Goal: Transaction & Acquisition: Purchase product/service

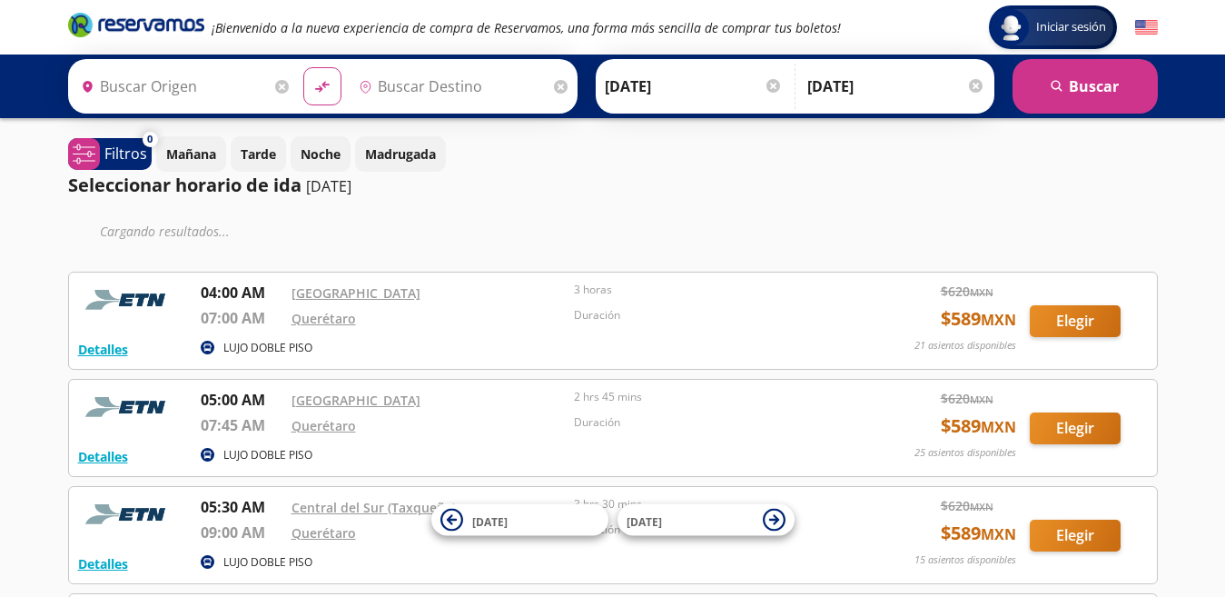
type input "[GEOGRAPHIC_DATA], [GEOGRAPHIC_DATA]"
type input "Querétaro, Querétaro"
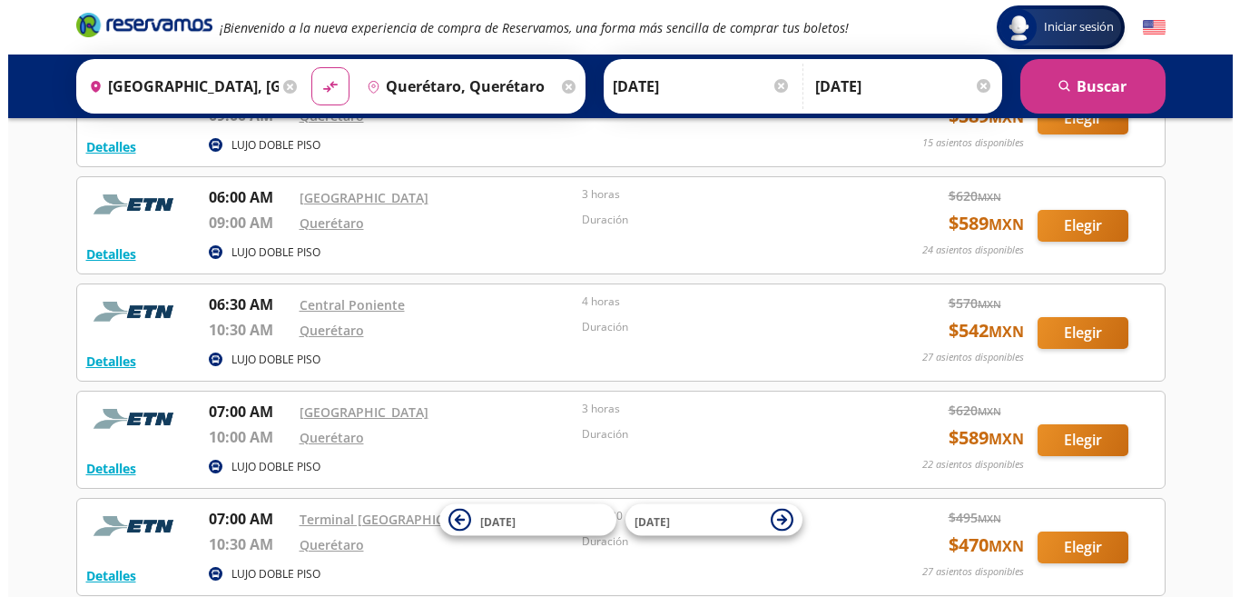
scroll to position [670, 0]
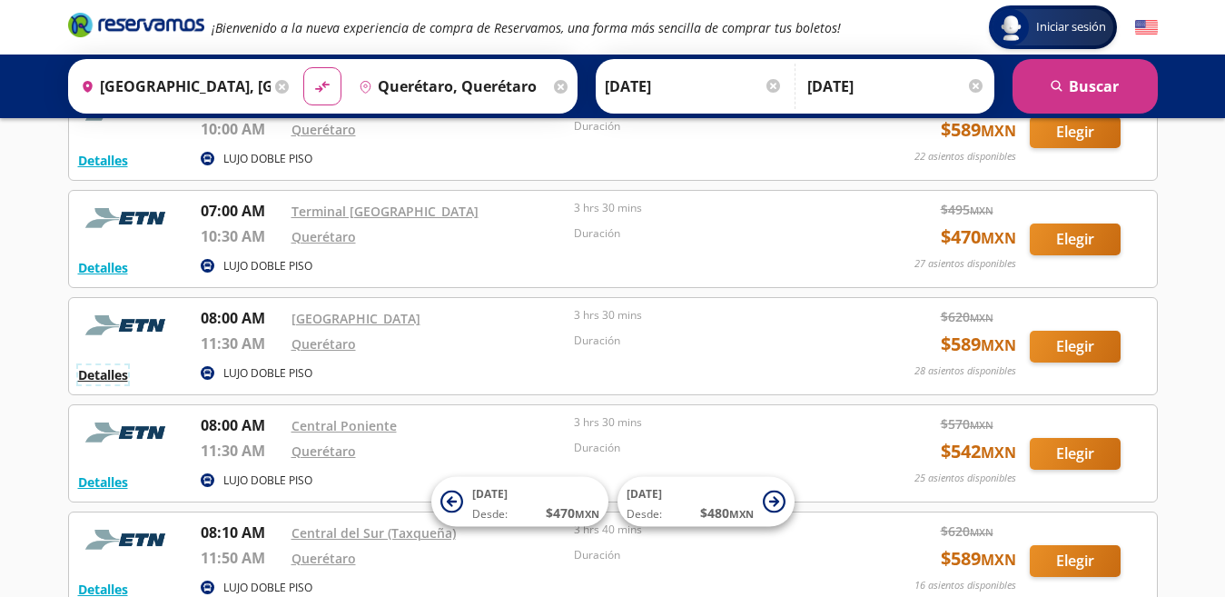
click at [105, 371] on button "Detalles" at bounding box center [103, 374] width 50 height 19
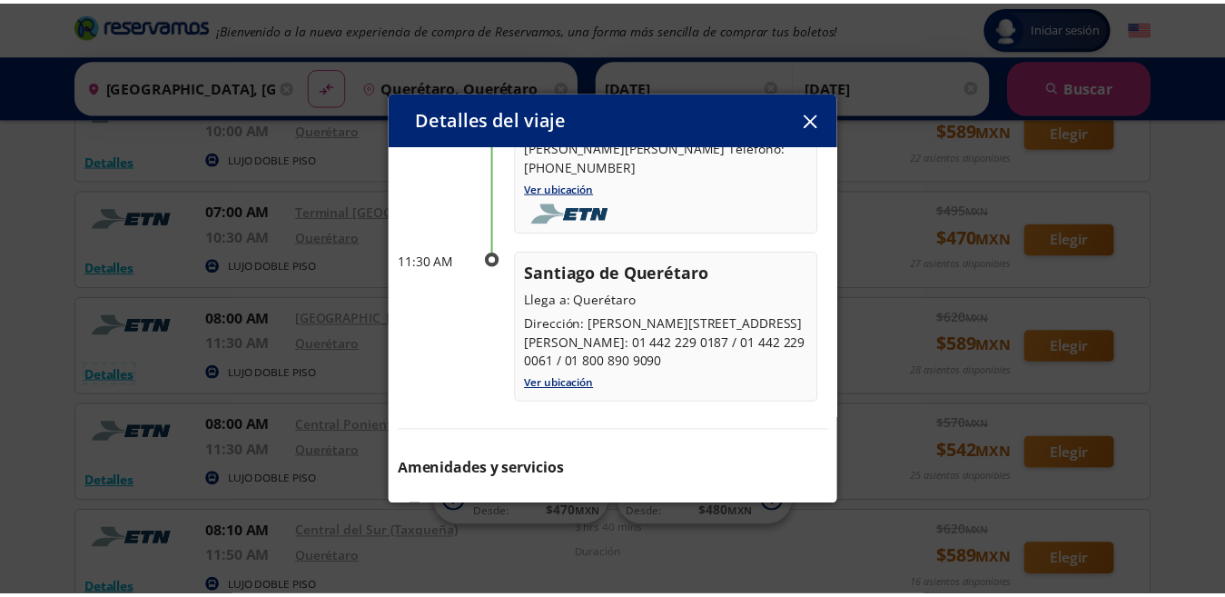
scroll to position [200, 0]
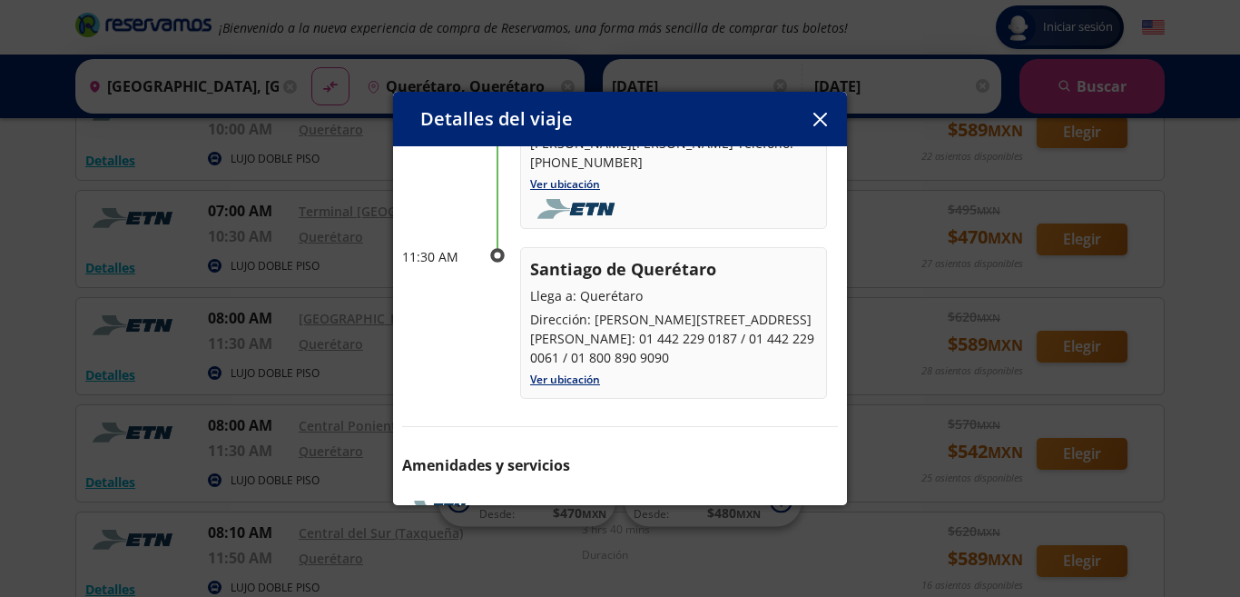
click at [819, 121] on icon "button" at bounding box center [820, 120] width 14 height 14
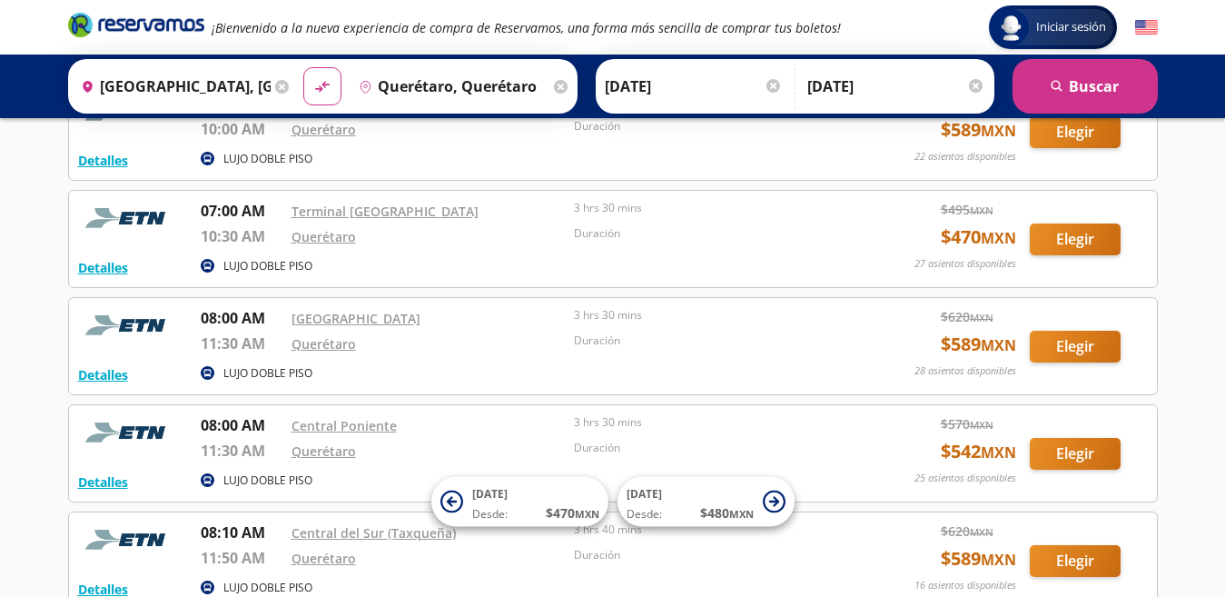
click at [1197, 245] on div "Iniciar sesión Iniciar sesión ¡Bienvenido a la nueva experiencia de compra de R…" at bounding box center [612, 55] width 1225 height 1450
click at [1078, 346] on button "Elegir" at bounding box center [1075, 347] width 91 height 32
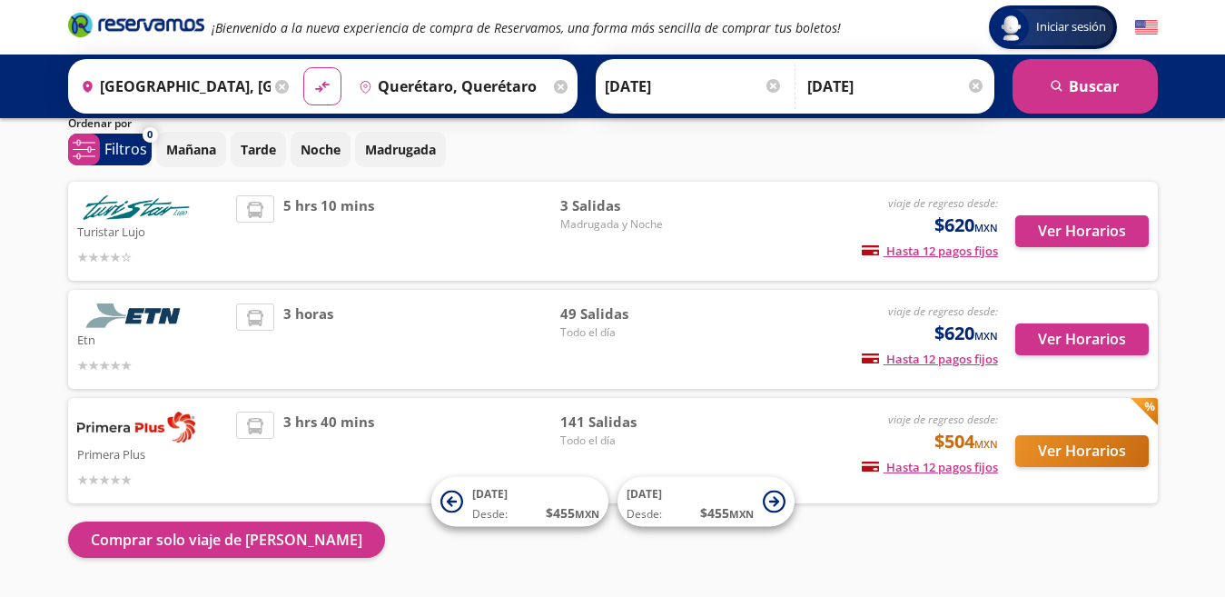
scroll to position [67, 0]
click at [727, 88] on input "[DATE]" at bounding box center [694, 86] width 178 height 45
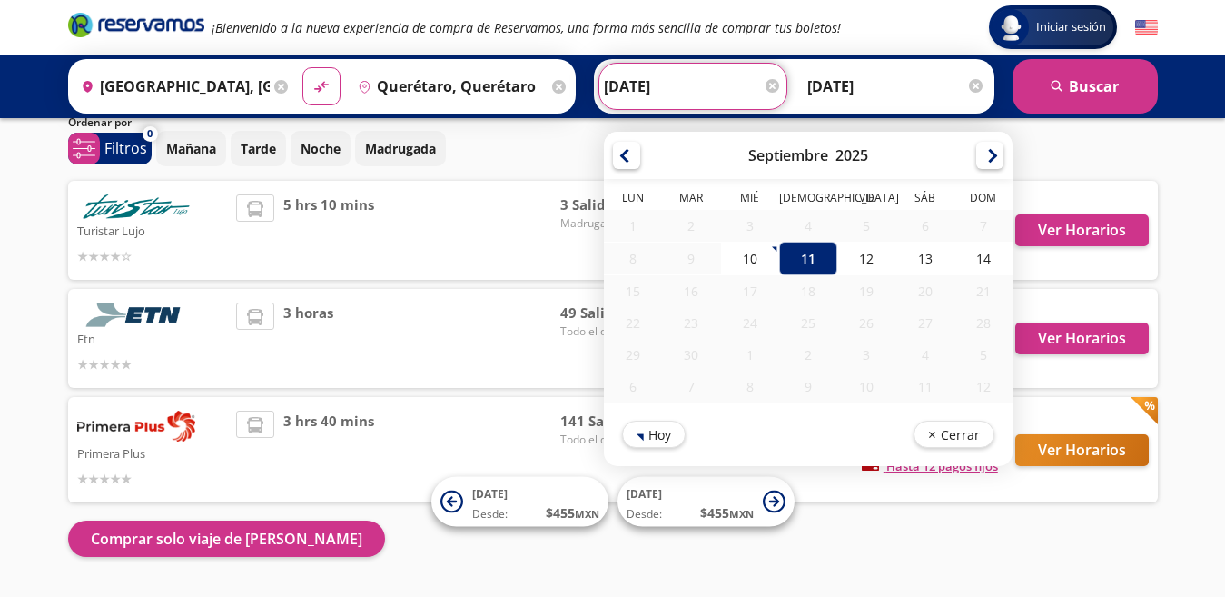
click at [727, 88] on input "[DATE]" at bounding box center [693, 86] width 178 height 45
click at [1192, 241] on div "Iniciar sesión Iniciar sesión ¡Bienvenido a la nueva experiencia de compra de R…" at bounding box center [612, 290] width 1225 height 715
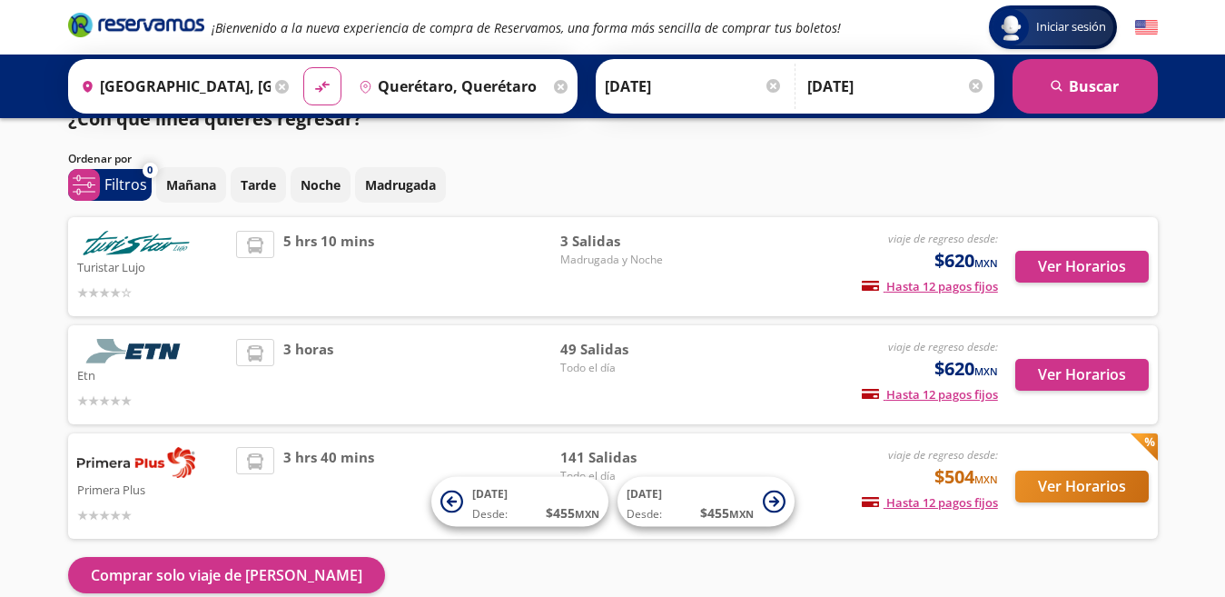
scroll to position [33, 0]
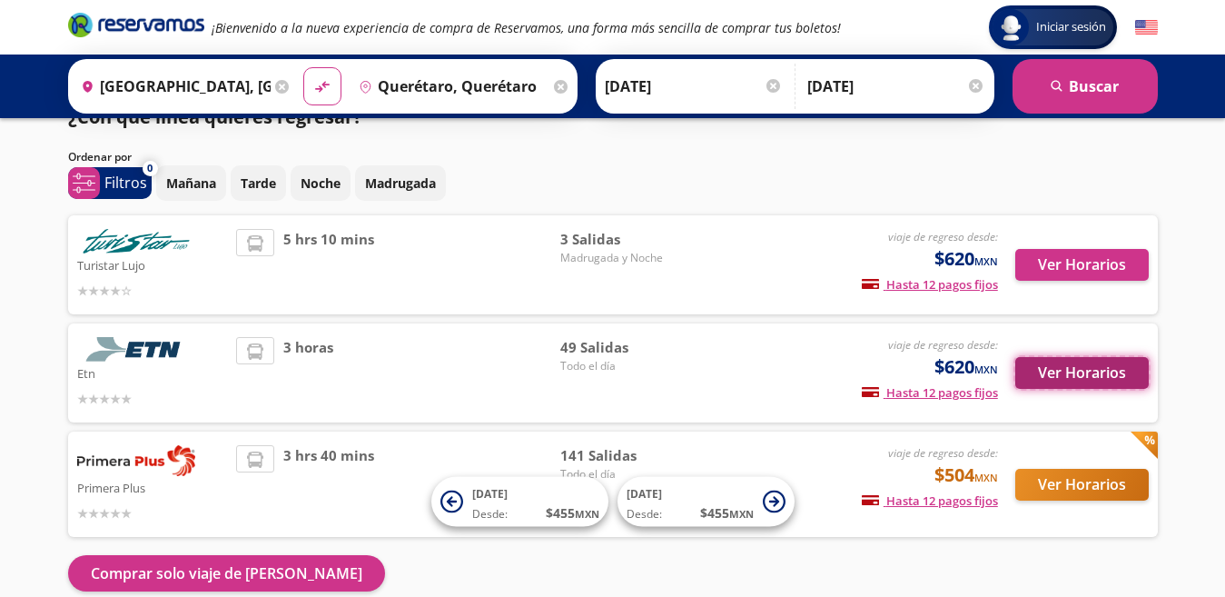
click at [1087, 363] on button "Ver Horarios" at bounding box center [1081, 373] width 133 height 32
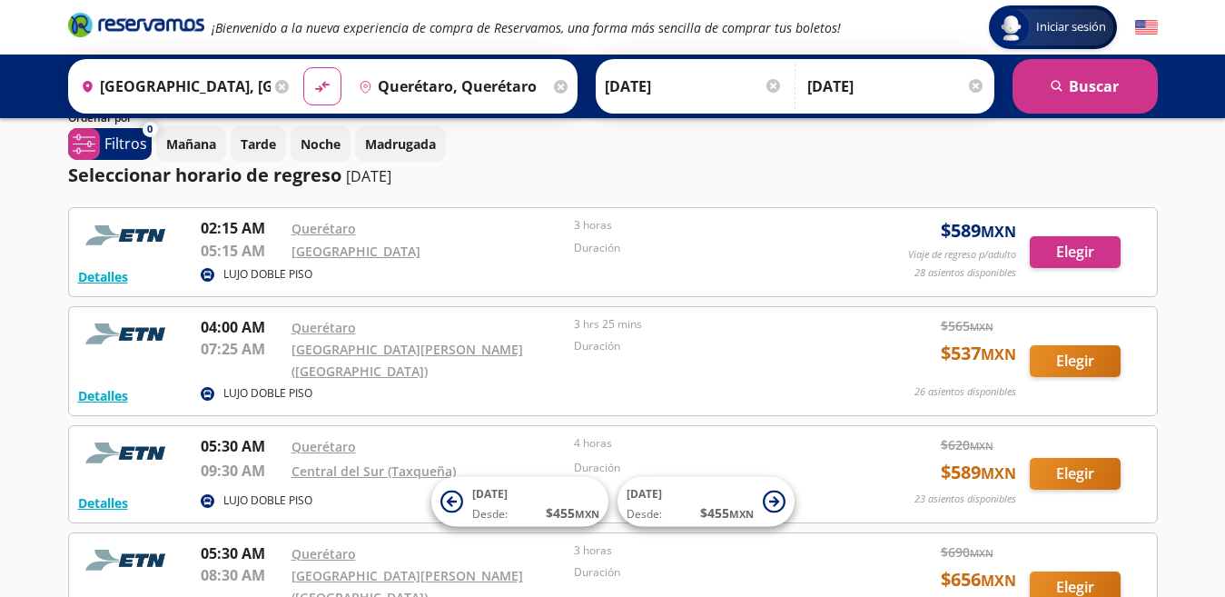
scroll to position [124, 0]
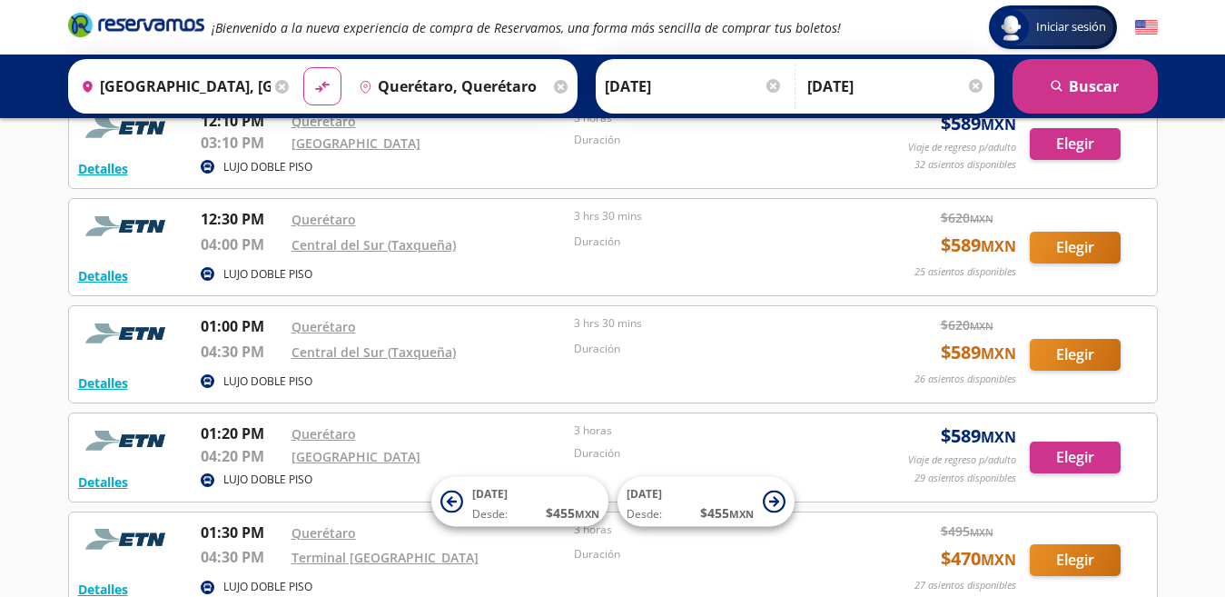
scroll to position [2852, 0]
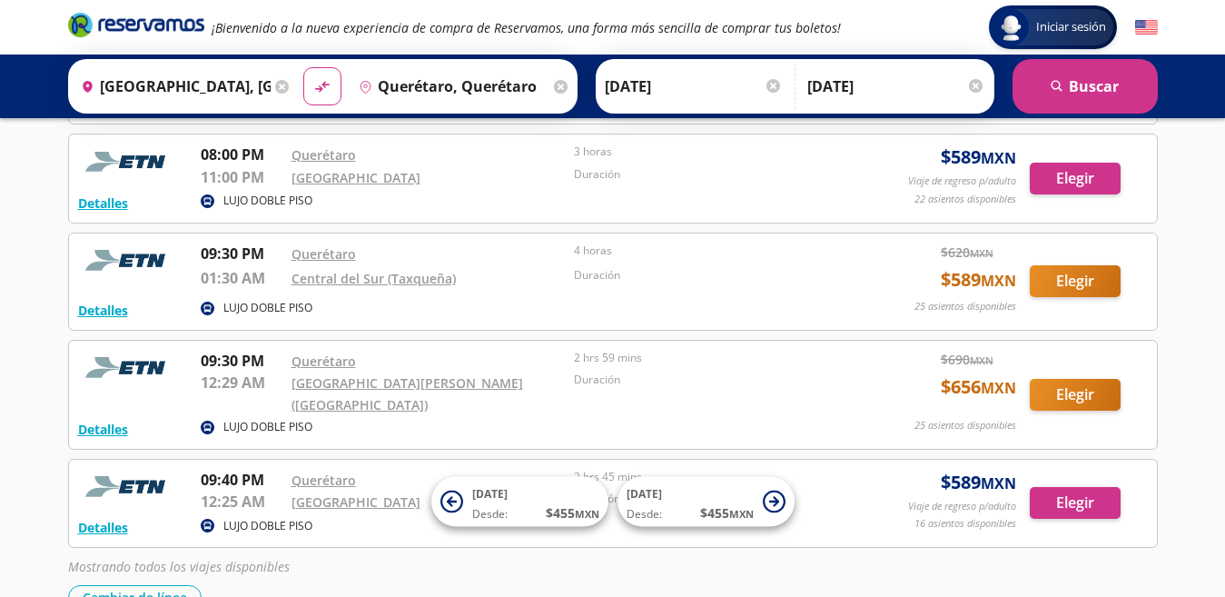
scroll to position [5070, 0]
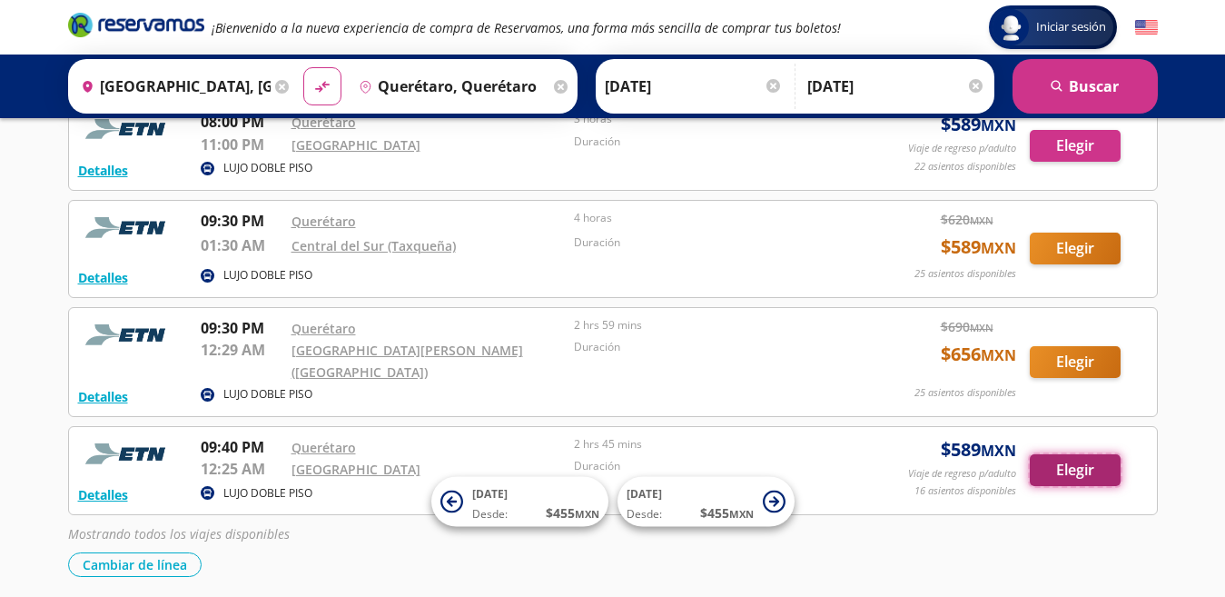
click at [1055, 454] on button "Elegir" at bounding box center [1075, 470] width 91 height 32
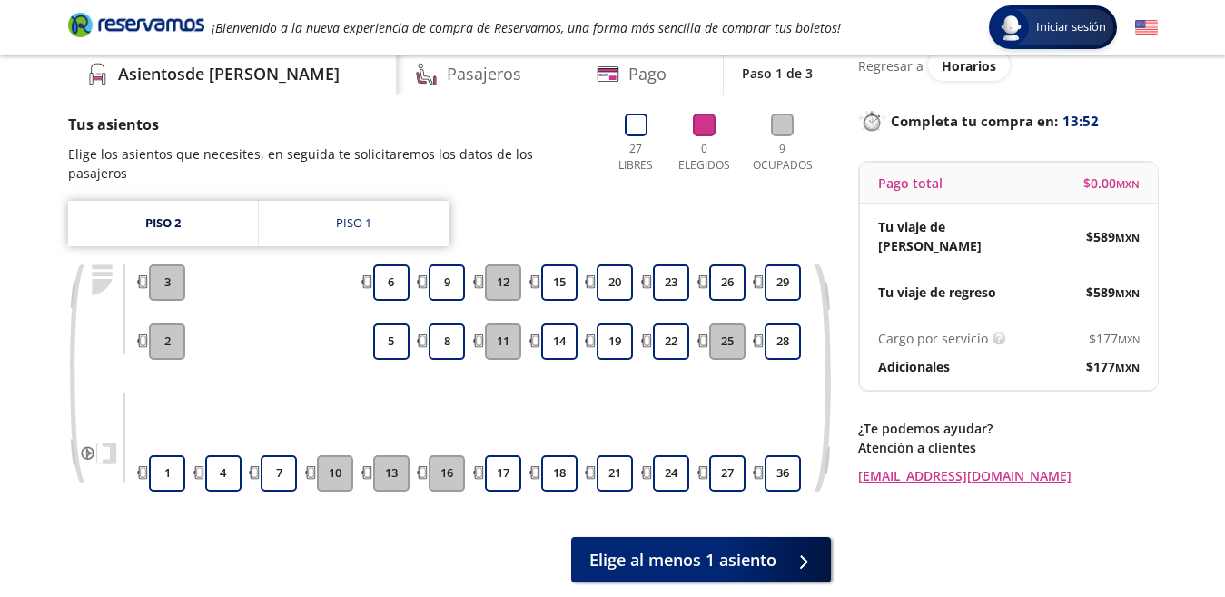
scroll to position [76, 0]
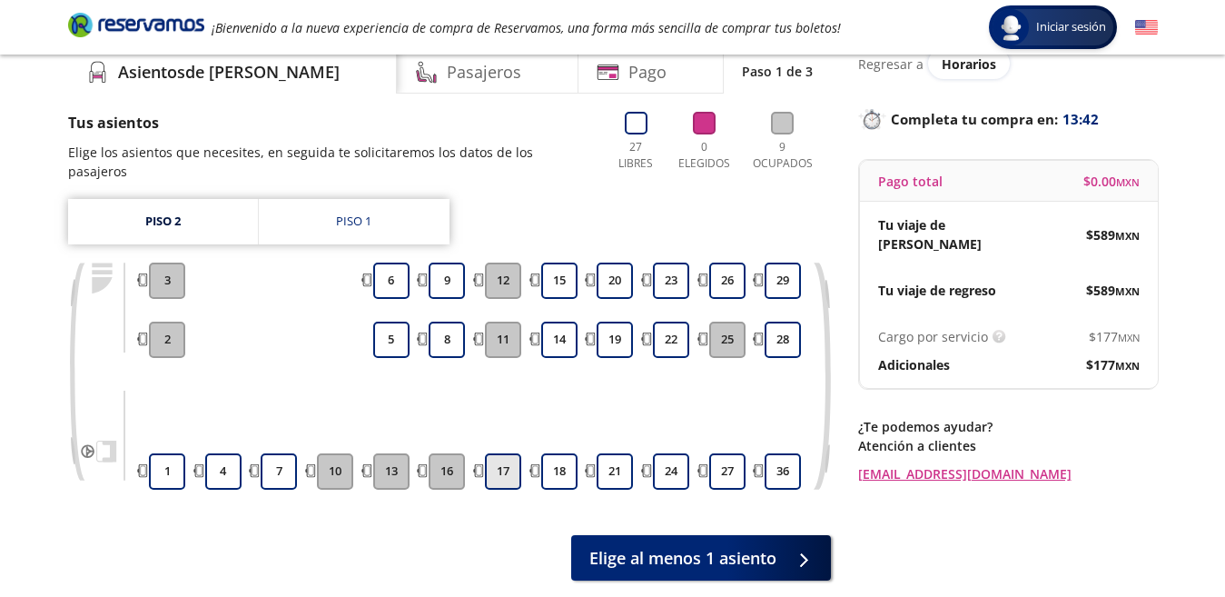
click at [499, 469] on button "17" at bounding box center [503, 471] width 36 height 36
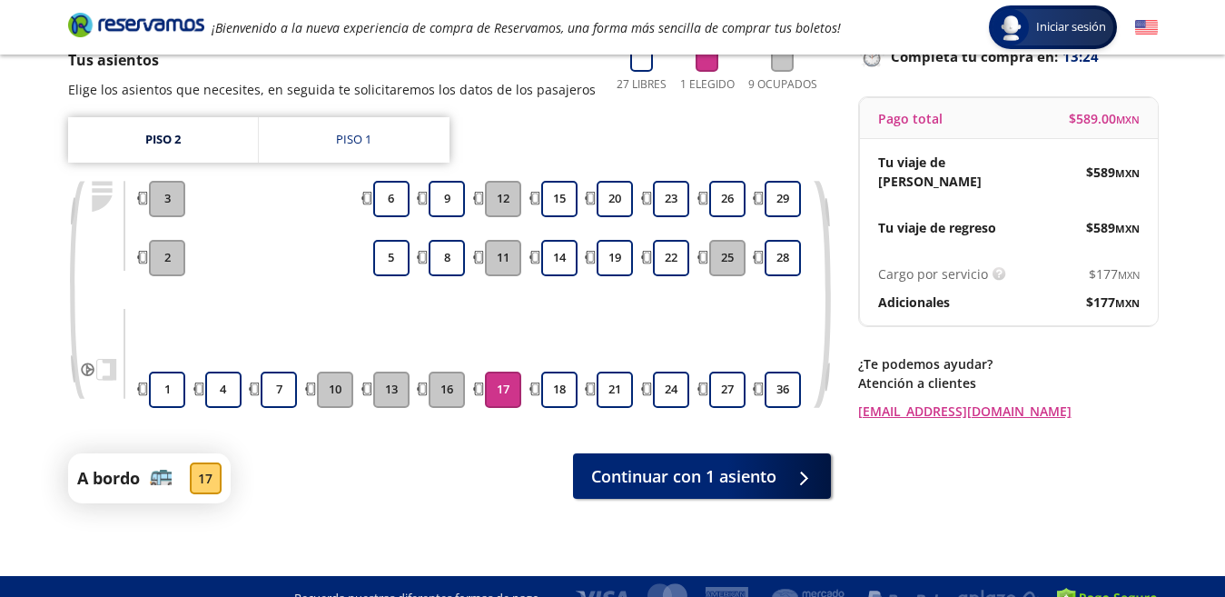
scroll to position [141, 0]
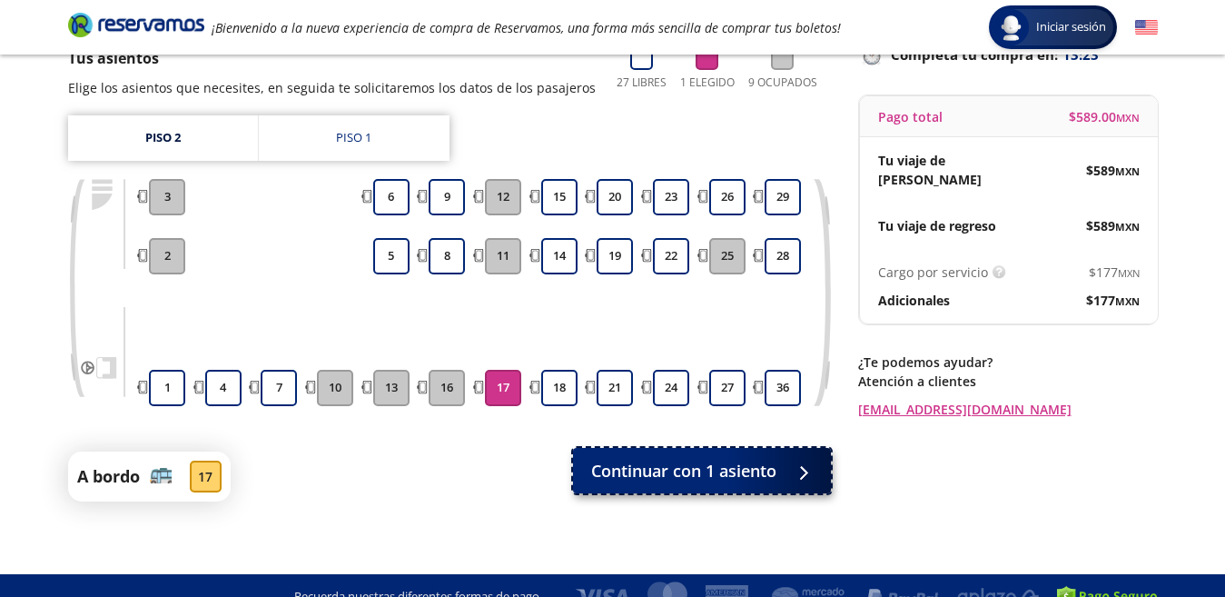
click at [728, 473] on span "Continuar con 1 asiento" at bounding box center [683, 471] width 185 height 25
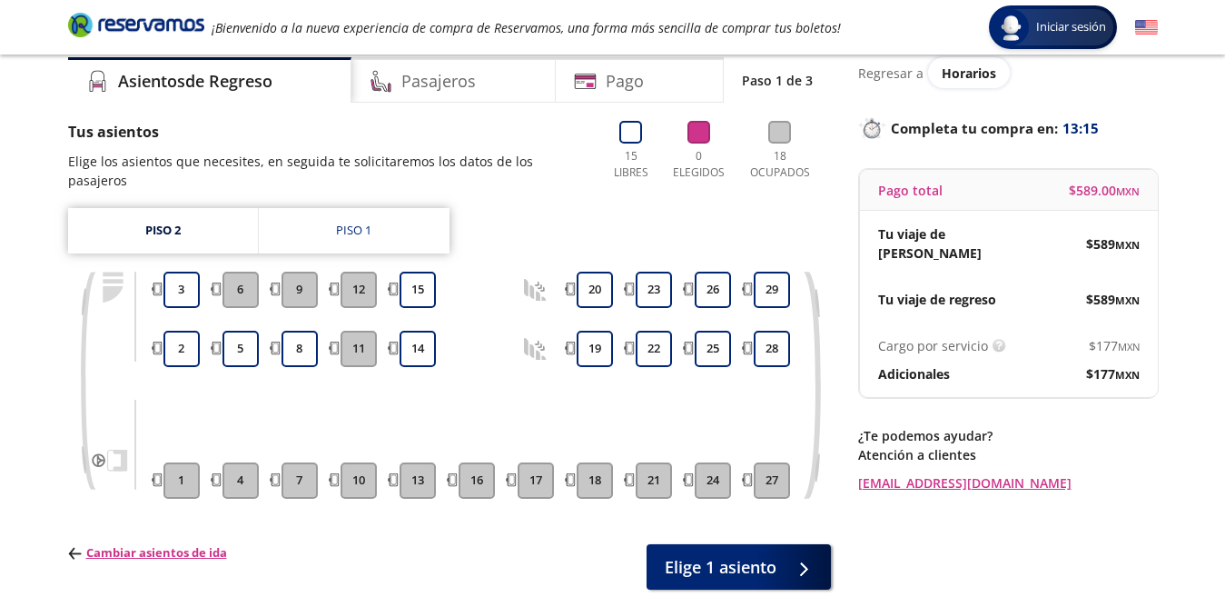
scroll to position [72, 0]
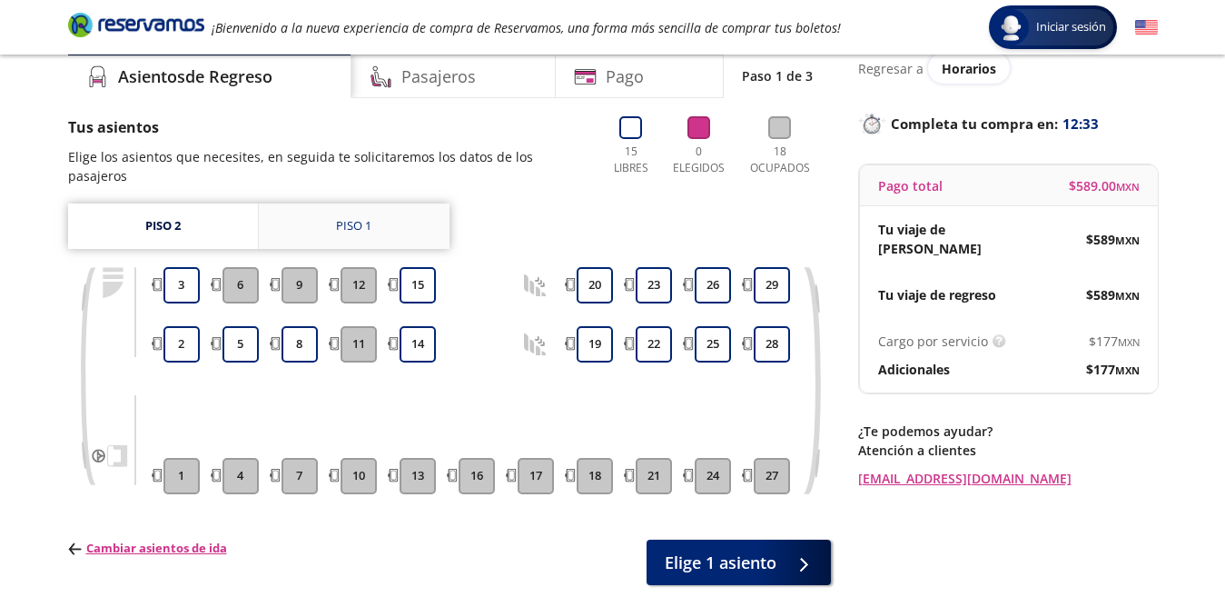
click at [359, 222] on div "Piso 1" at bounding box center [353, 226] width 35 height 18
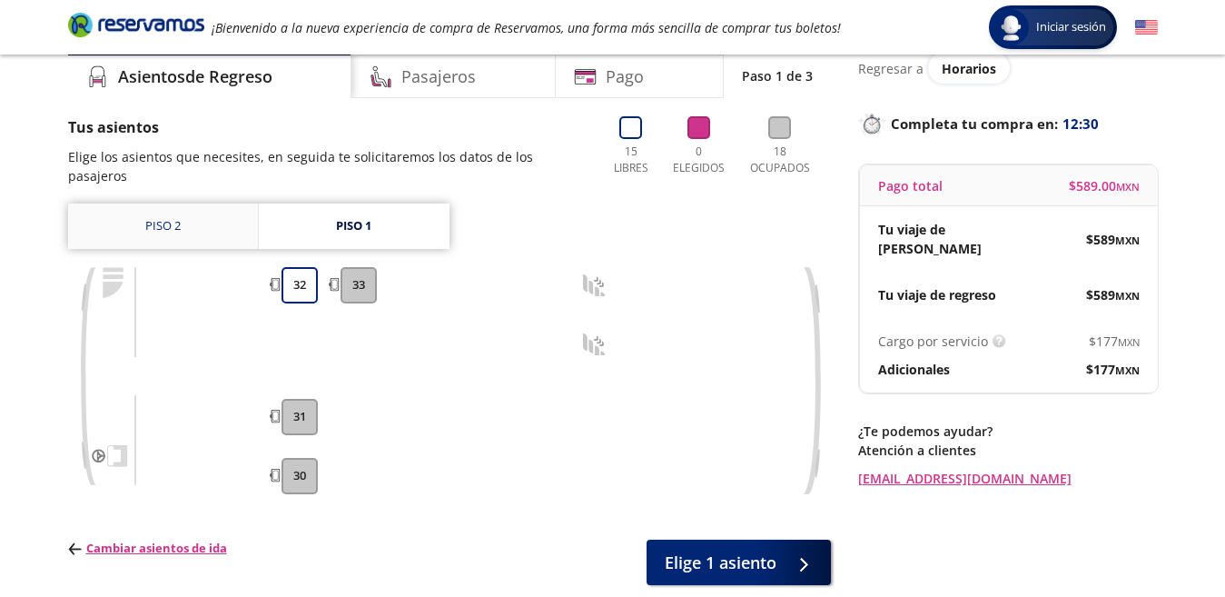
click at [174, 222] on link "Piso 2" at bounding box center [163, 225] width 190 height 45
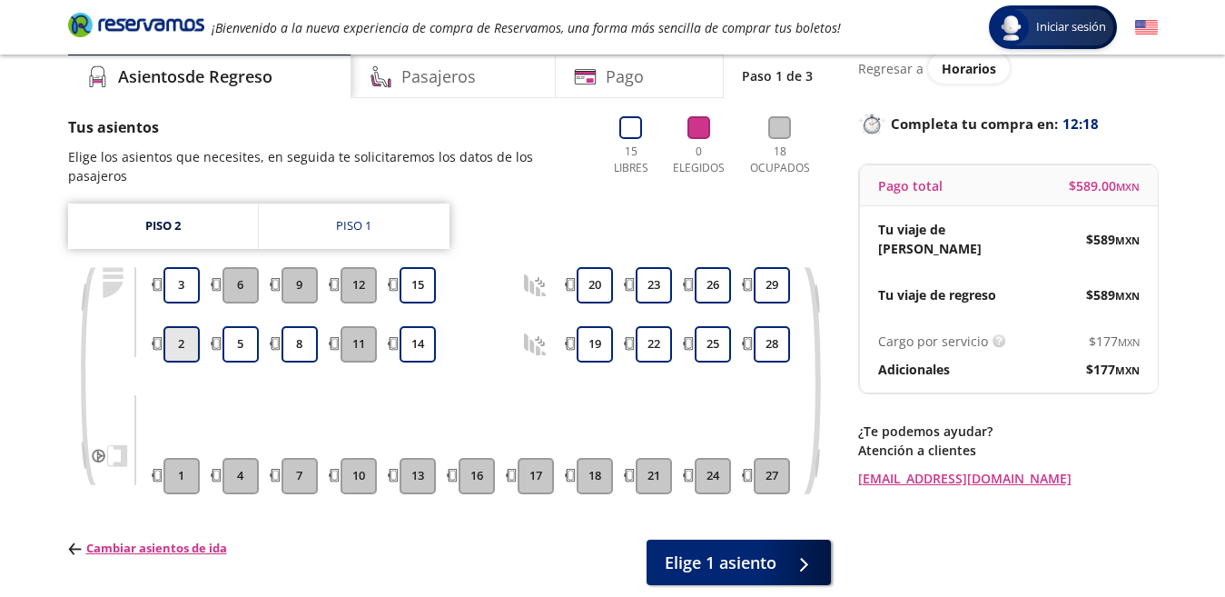
click at [184, 345] on button "2" at bounding box center [181, 344] width 36 height 36
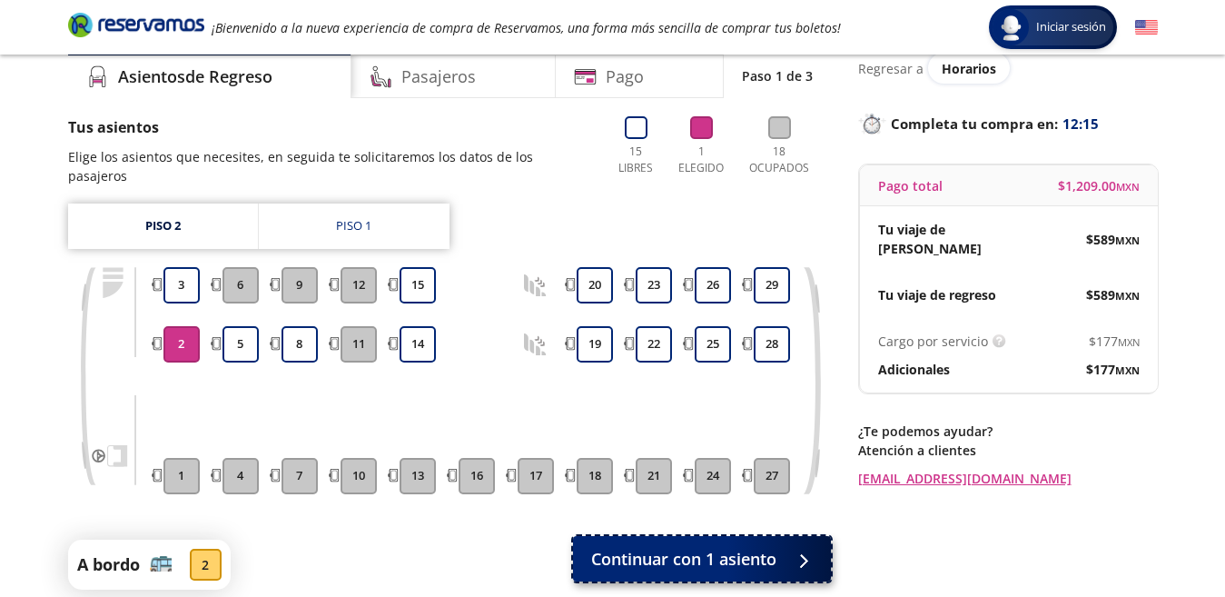
click at [707, 559] on span "Continuar con 1 asiento" at bounding box center [683, 559] width 185 height 25
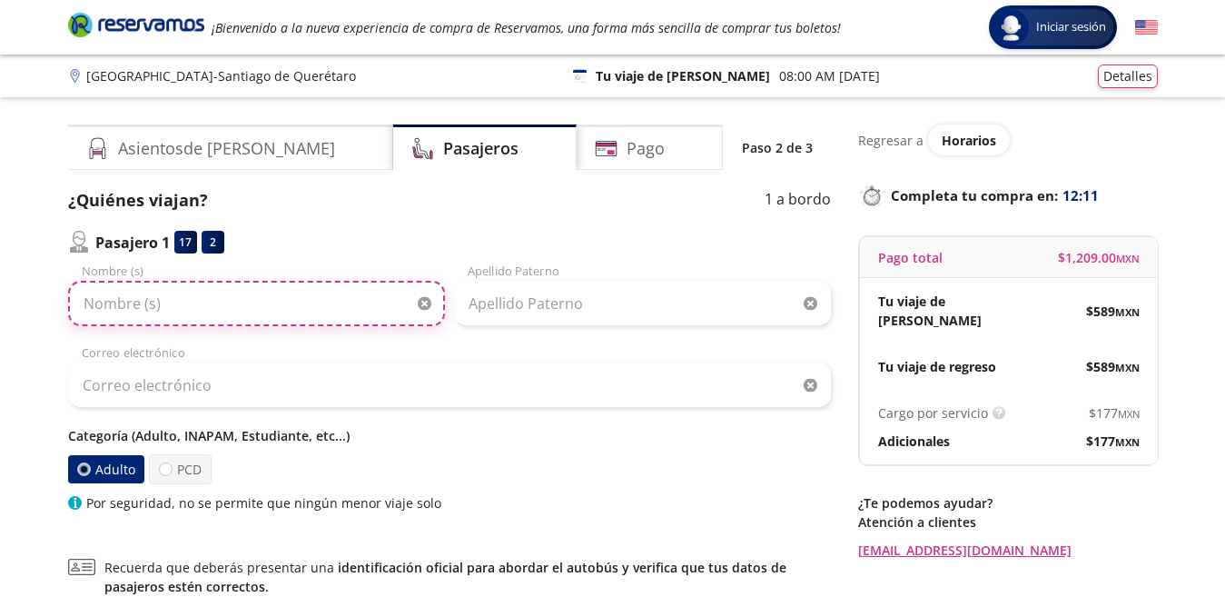
click at [304, 308] on input "Nombre (s)" at bounding box center [256, 303] width 377 height 45
type input "[PERSON_NAME]"
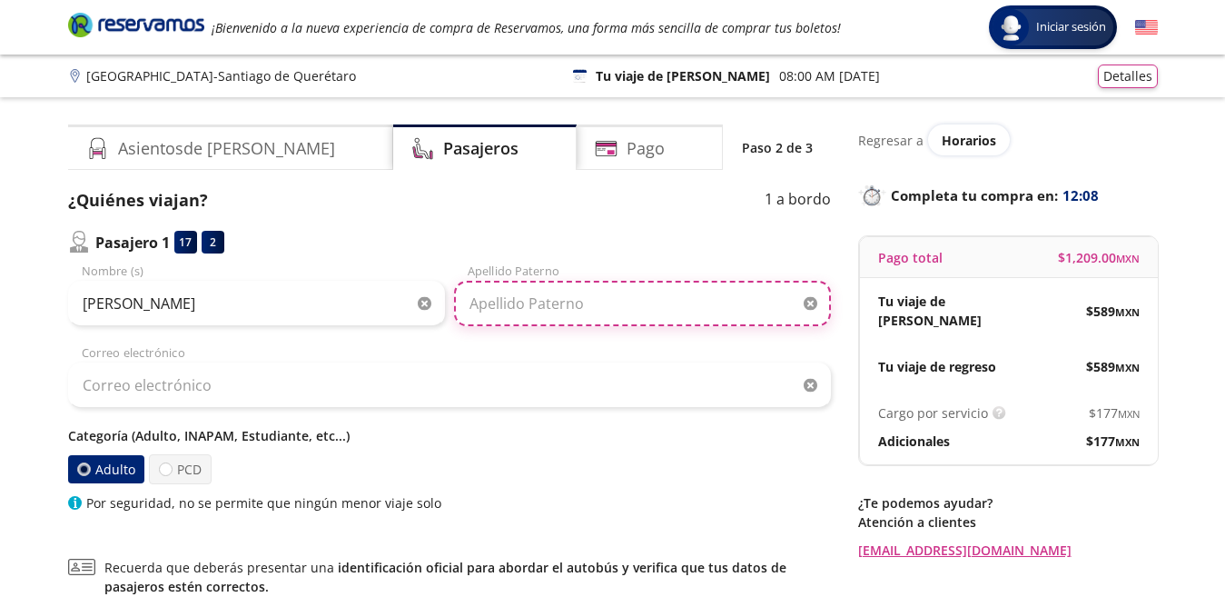
click at [516, 306] on input "Apellido Paterno" at bounding box center [642, 303] width 377 height 45
type input "[PERSON_NAME]"
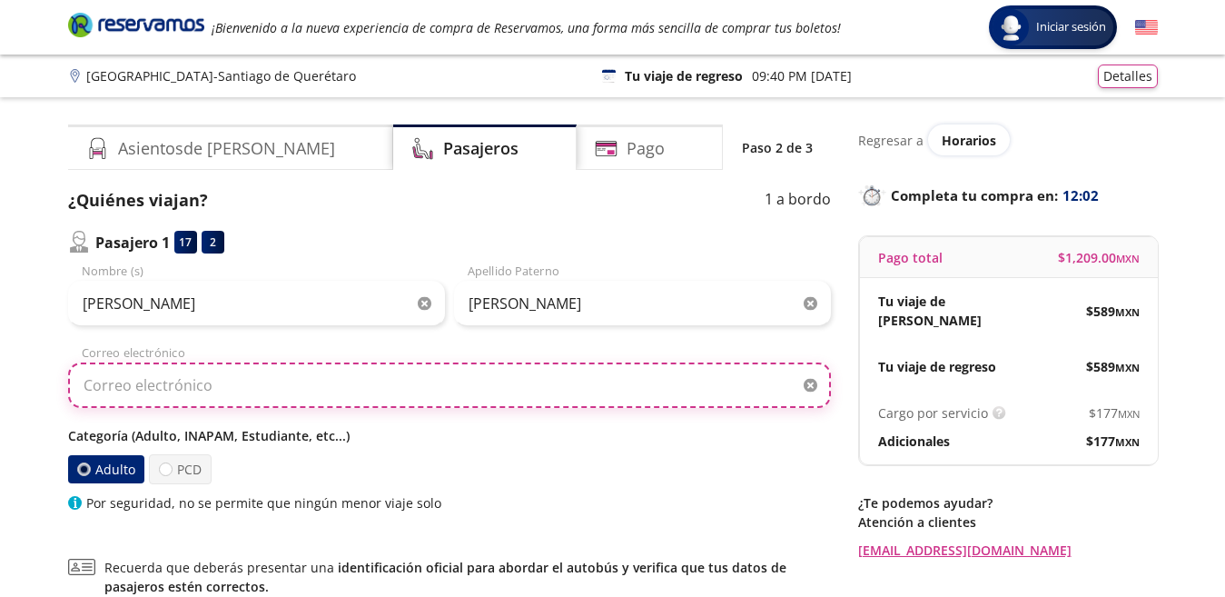
click at [524, 372] on input "Correo electrónico" at bounding box center [449, 384] width 763 height 45
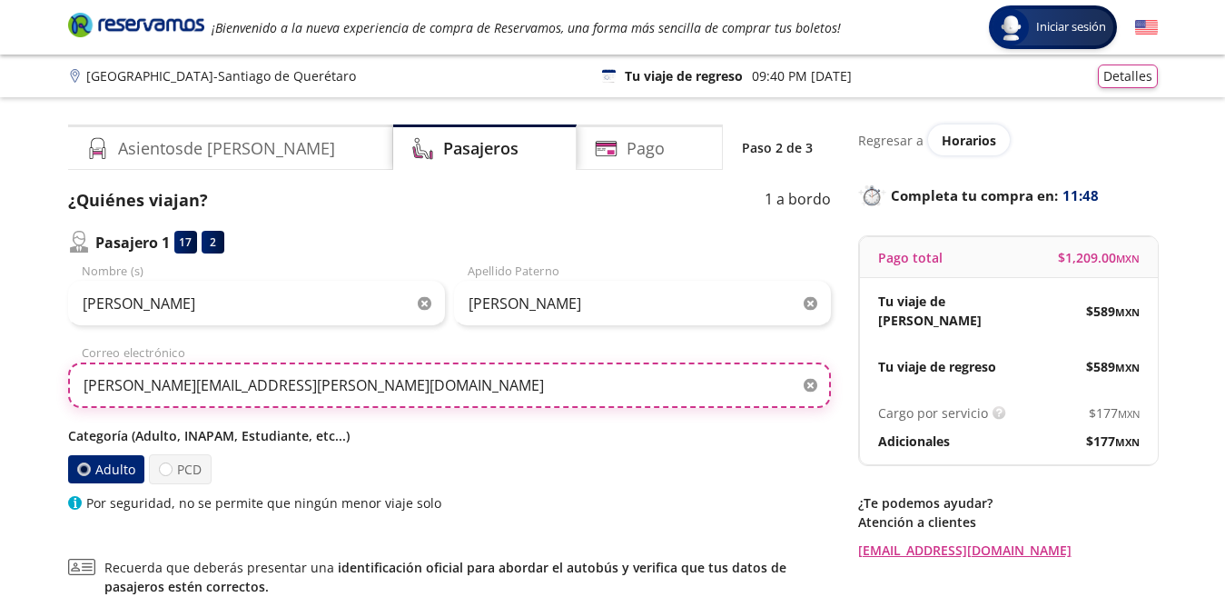
click at [514, 399] on input "[PERSON_NAME][EMAIL_ADDRESS][PERSON_NAME][DOMAIN_NAME]" at bounding box center [449, 384] width 763 height 45
type input "[PERSON_NAME][EMAIL_ADDRESS][PERSON_NAME][DOMAIN_NAME]"
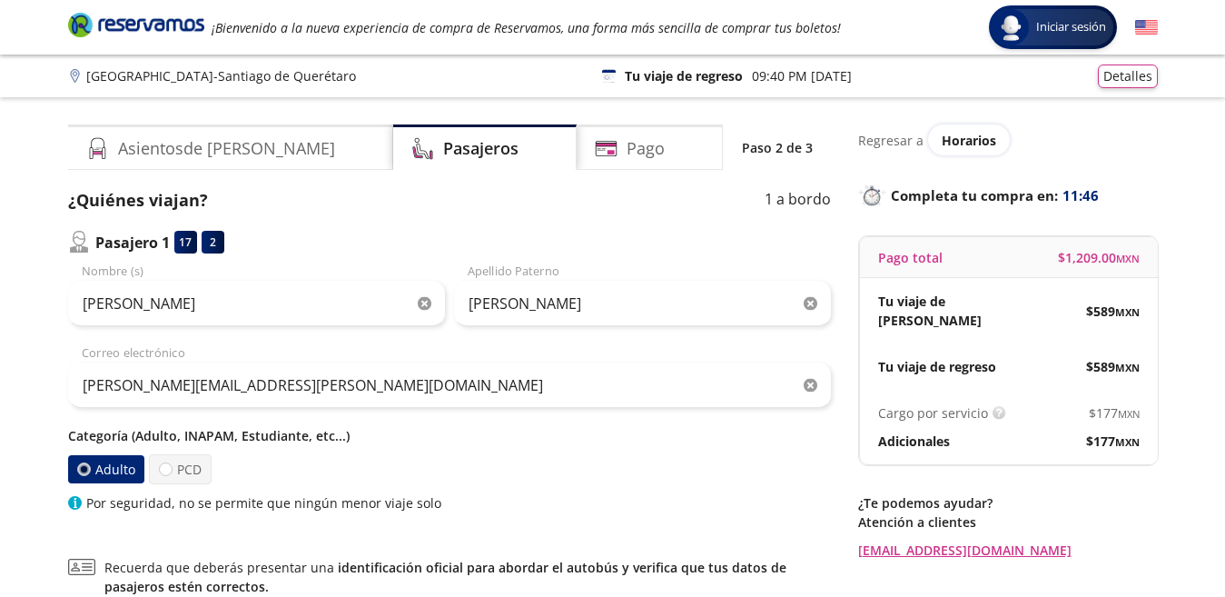
click at [538, 464] on div "Adulto PCD" at bounding box center [449, 469] width 763 height 30
click at [84, 470] on div at bounding box center [83, 469] width 6 height 6
click at [84, 470] on input "Adulto" at bounding box center [83, 469] width 12 height 12
click at [105, 470] on label "Adulto" at bounding box center [106, 468] width 80 height 29
click at [89, 470] on input "Adulto" at bounding box center [82, 469] width 13 height 13
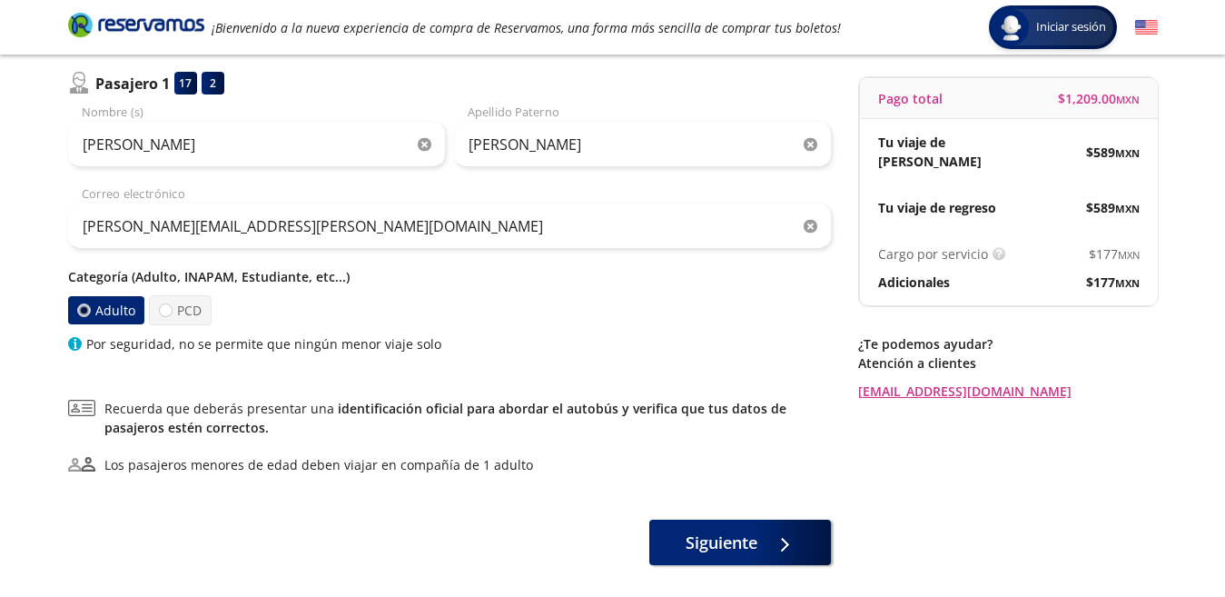
scroll to position [201, 0]
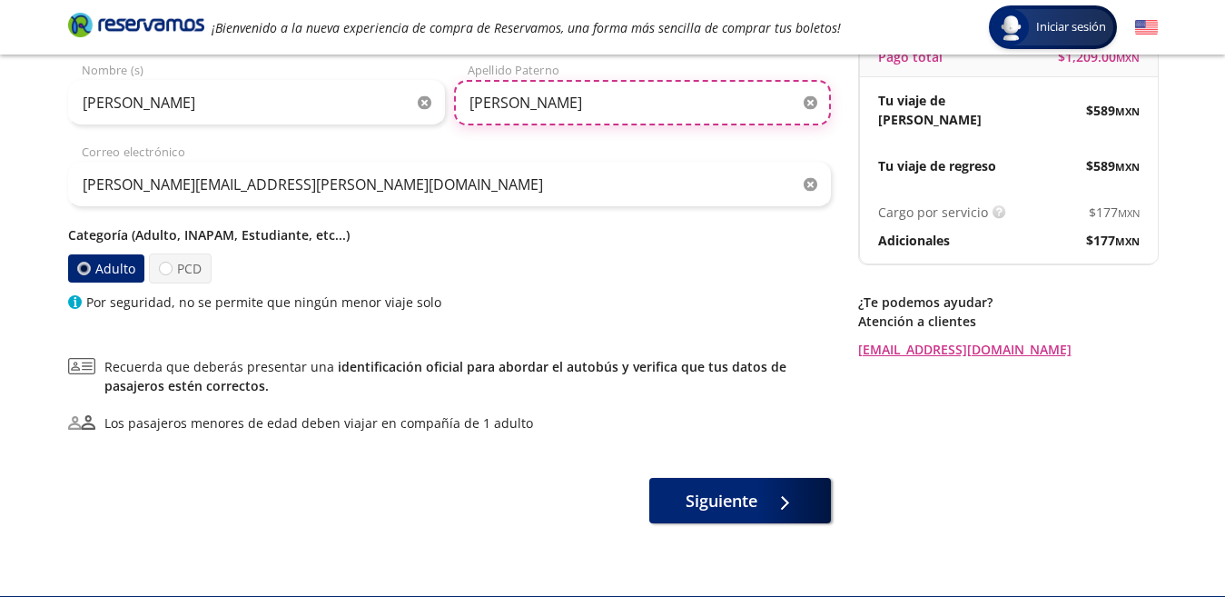
click at [639, 106] on input "[PERSON_NAME]" at bounding box center [642, 102] width 377 height 45
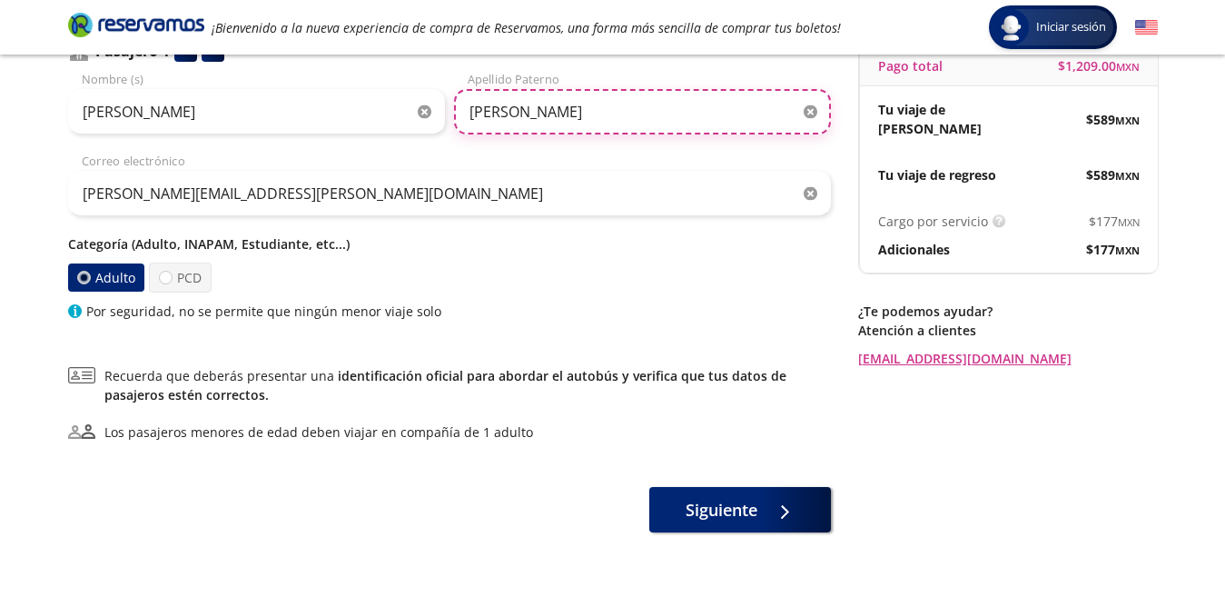
scroll to position [173, 0]
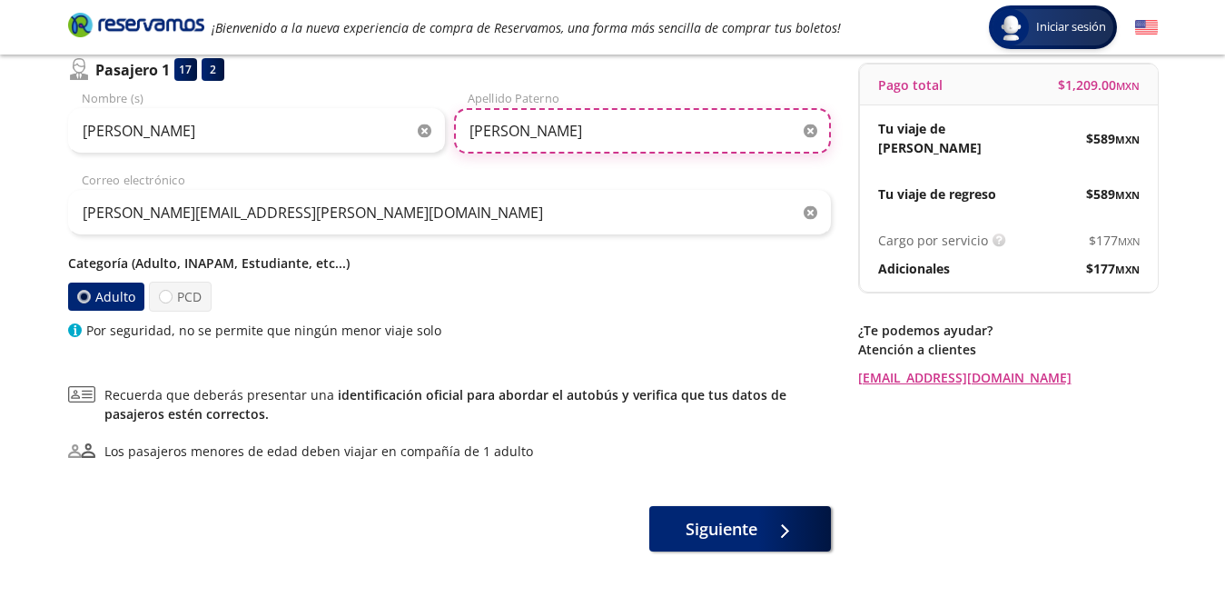
type input "[PERSON_NAME]"
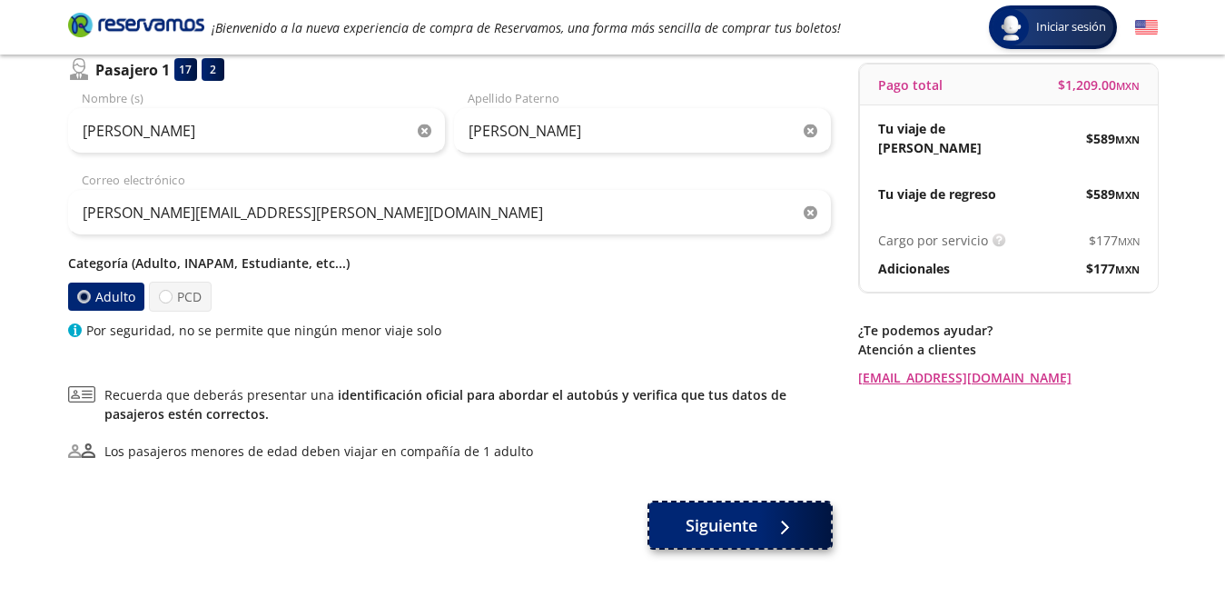
click at [771, 519] on div at bounding box center [779, 525] width 27 height 23
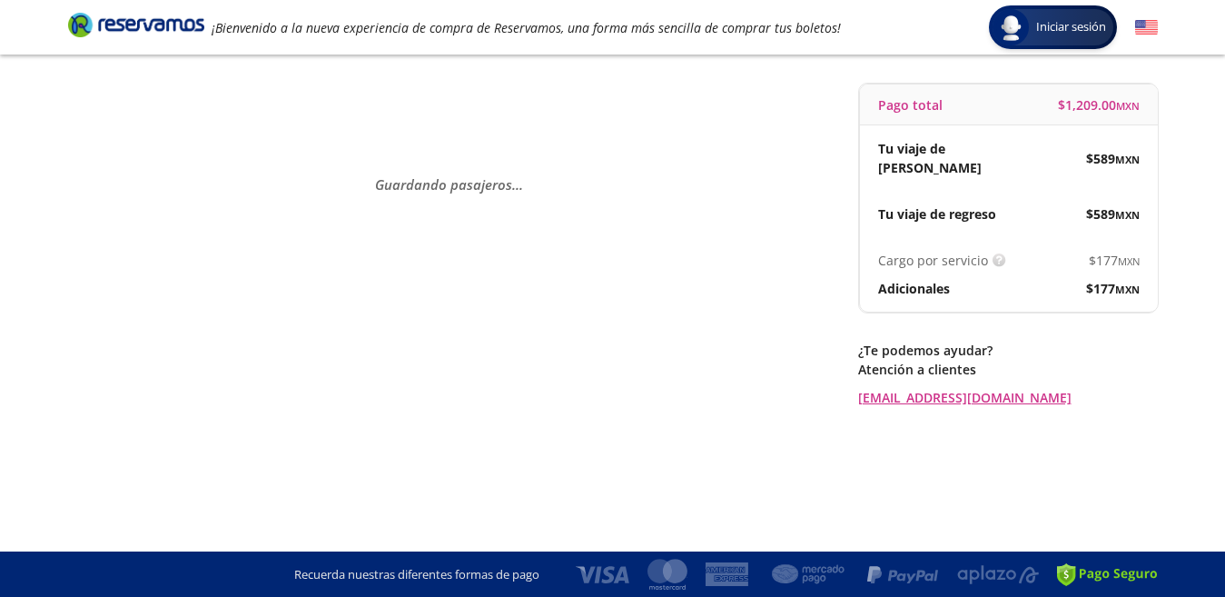
scroll to position [0, 0]
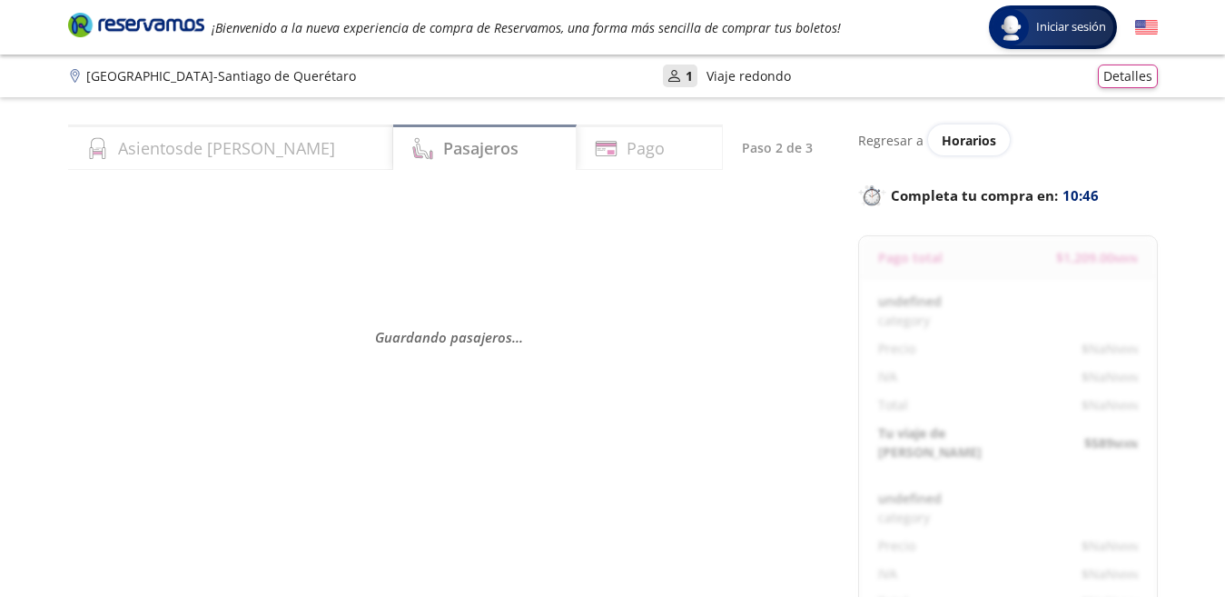
select select "MX"
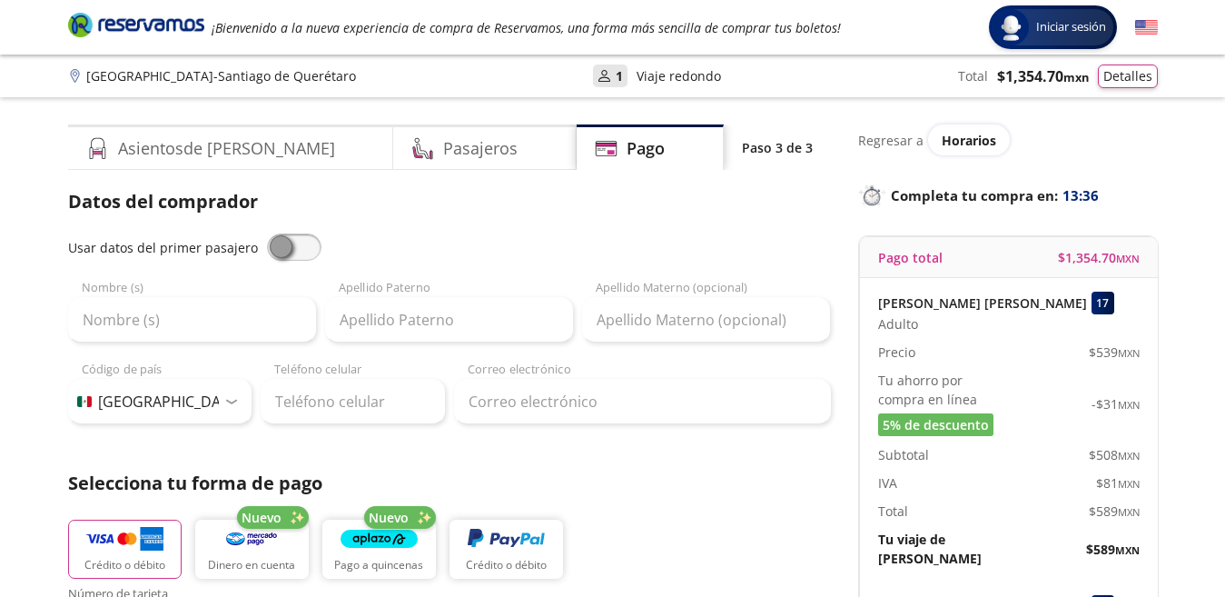
click at [284, 240] on span at bounding box center [294, 246] width 54 height 27
click at [267, 233] on input "checkbox" at bounding box center [267, 233] width 0 height 0
type input "[PERSON_NAME]"
type input "[PERSON_NAME][EMAIL_ADDRESS][PERSON_NAME][DOMAIN_NAME]"
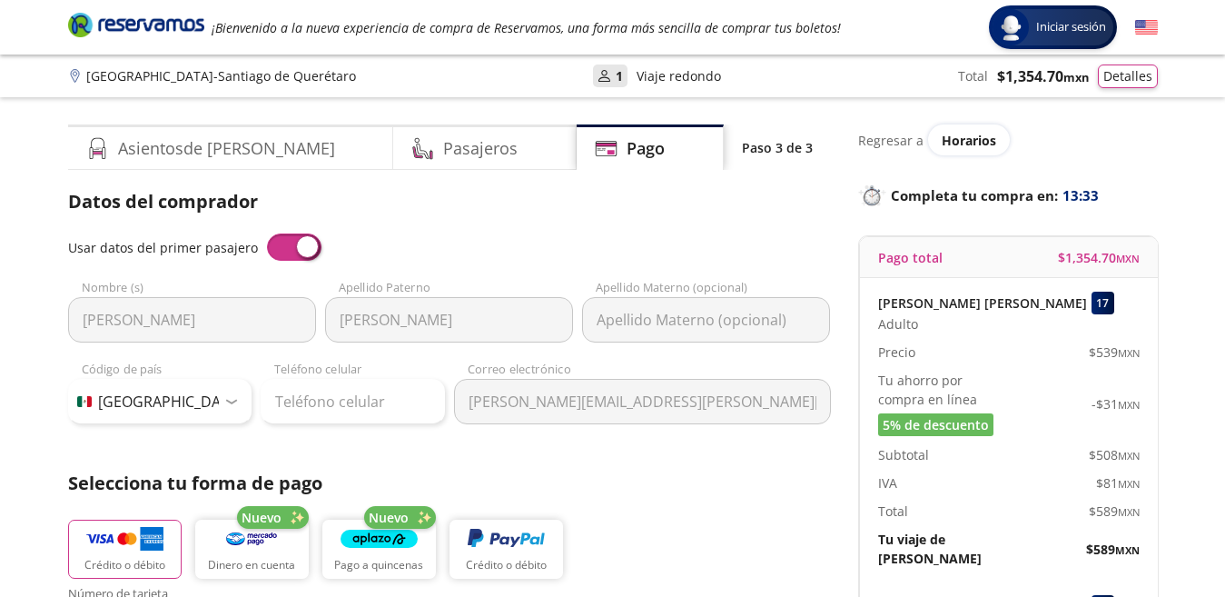
click at [491, 325] on input "[PERSON_NAME]" at bounding box center [449, 319] width 248 height 45
click at [733, 321] on input "Apellido Materno (opcional)" at bounding box center [706, 319] width 248 height 45
click at [440, 322] on input "[PERSON_NAME]" at bounding box center [449, 319] width 248 height 45
click at [296, 251] on span at bounding box center [294, 246] width 54 height 27
click at [267, 233] on input "checkbox" at bounding box center [267, 233] width 0 height 0
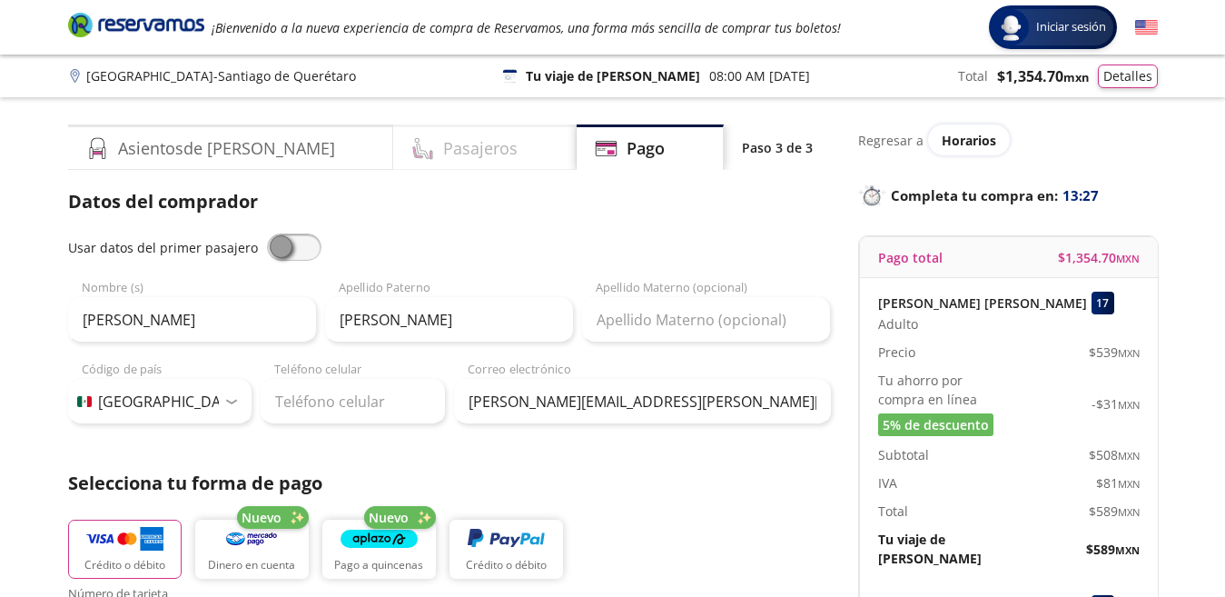
click at [443, 159] on h4 "Pasajeros" at bounding box center [480, 148] width 74 height 25
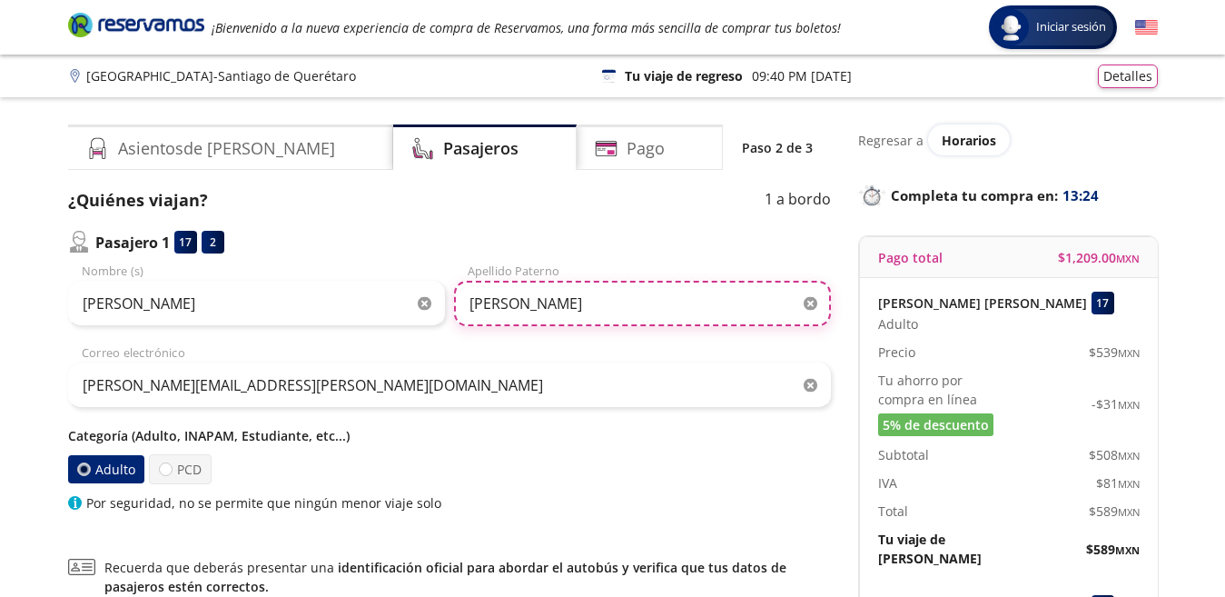
click at [587, 309] on input "[PERSON_NAME]" at bounding box center [642, 303] width 377 height 45
type input "[PERSON_NAME]"
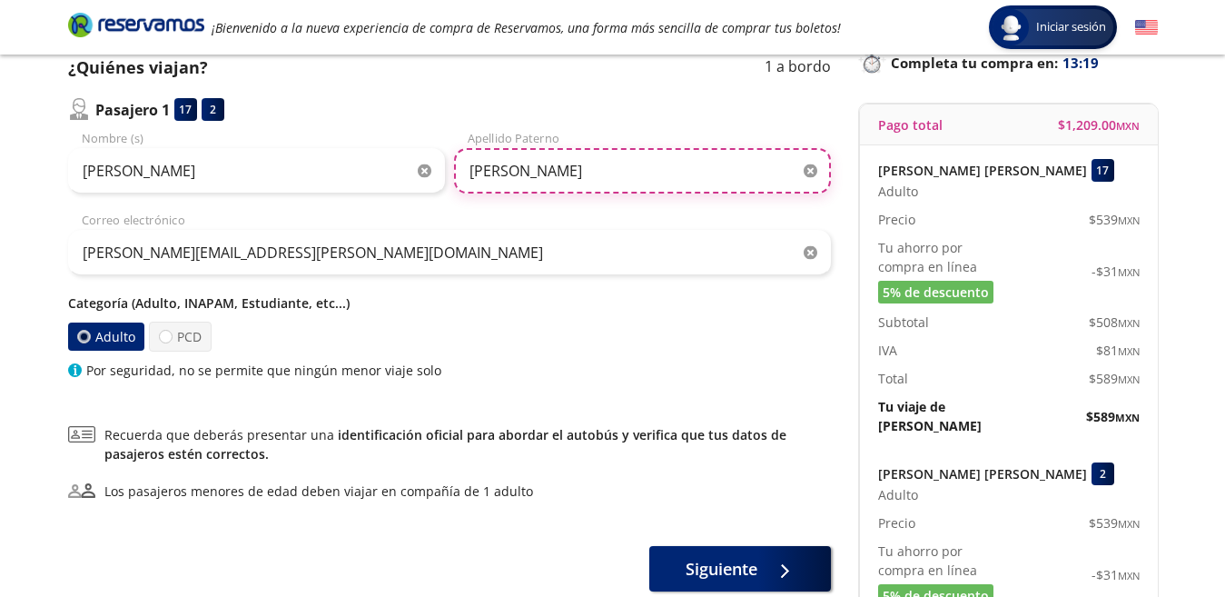
scroll to position [137, 0]
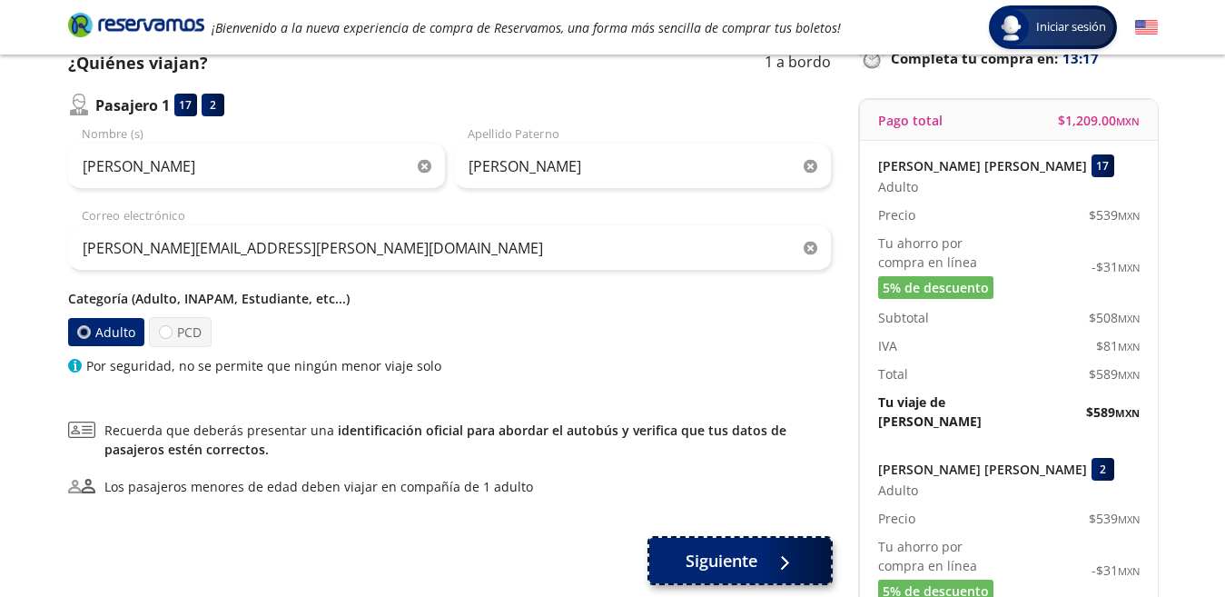
click at [748, 560] on span "Siguiente" at bounding box center [722, 561] width 72 height 25
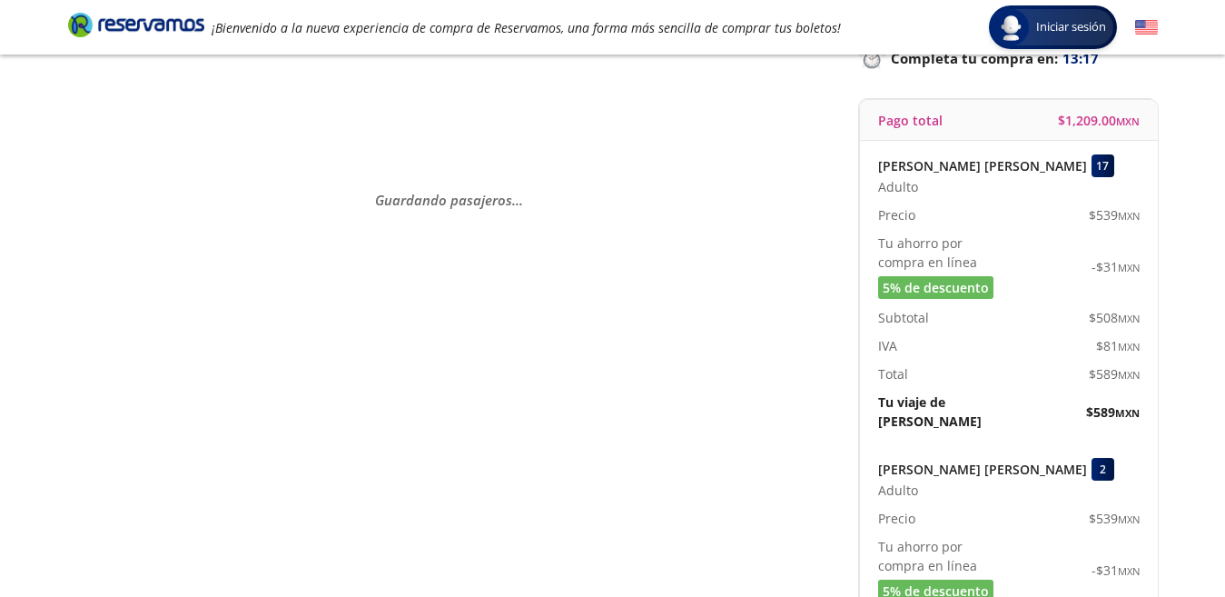
scroll to position [0, 0]
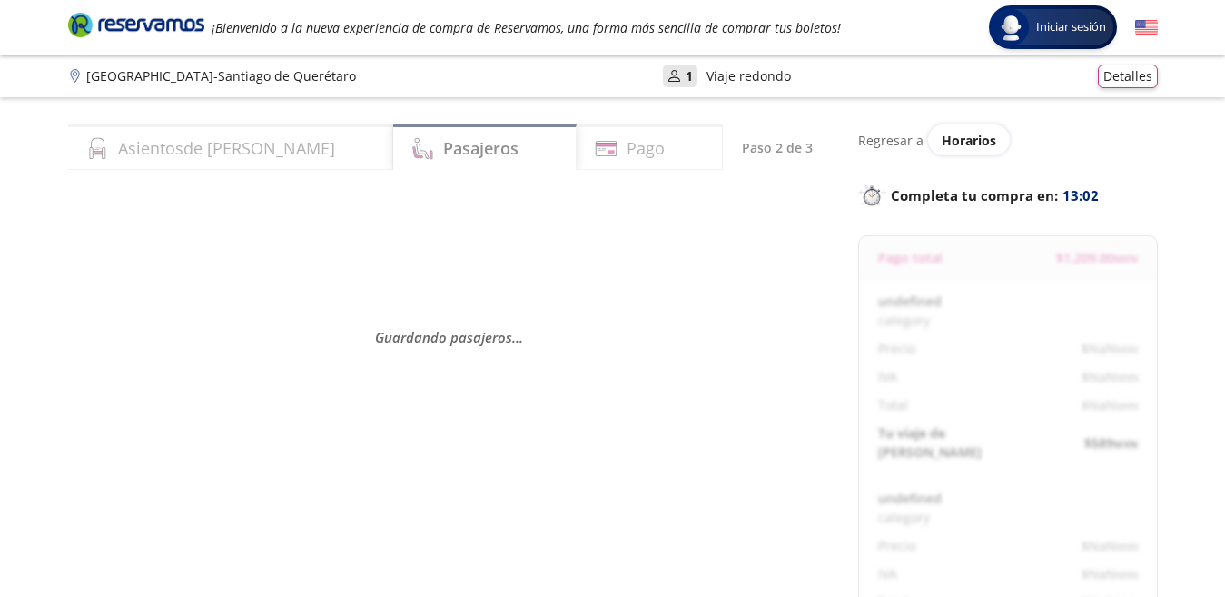
select select "MX"
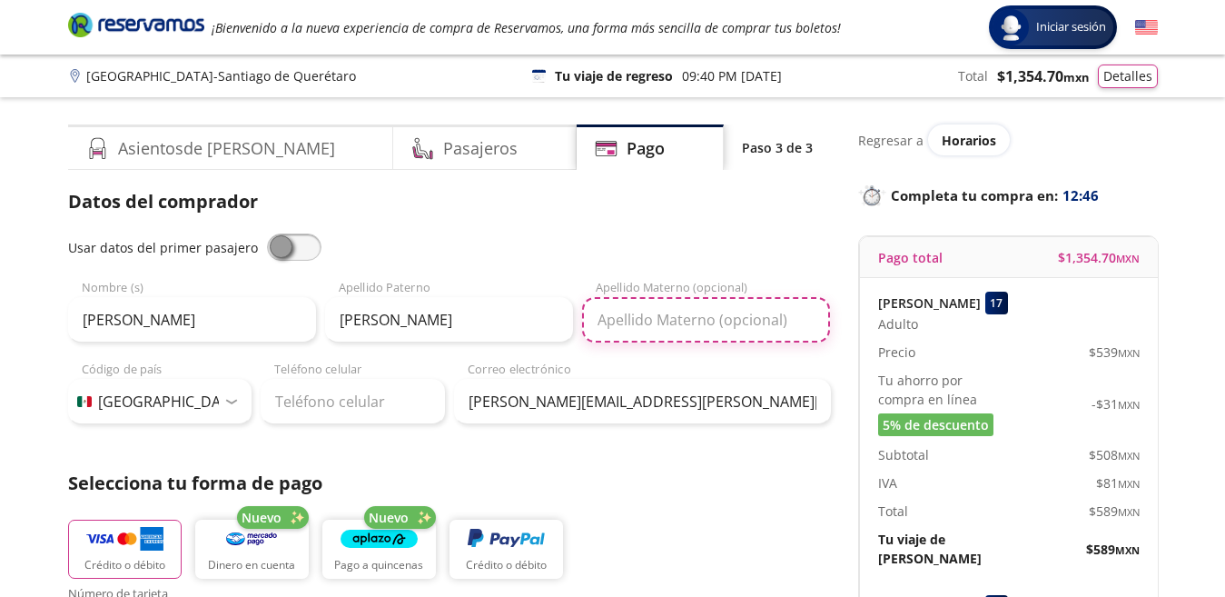
click at [689, 326] on input "Apellido Materno (opcional)" at bounding box center [706, 319] width 248 height 45
type input "[PERSON_NAME]"
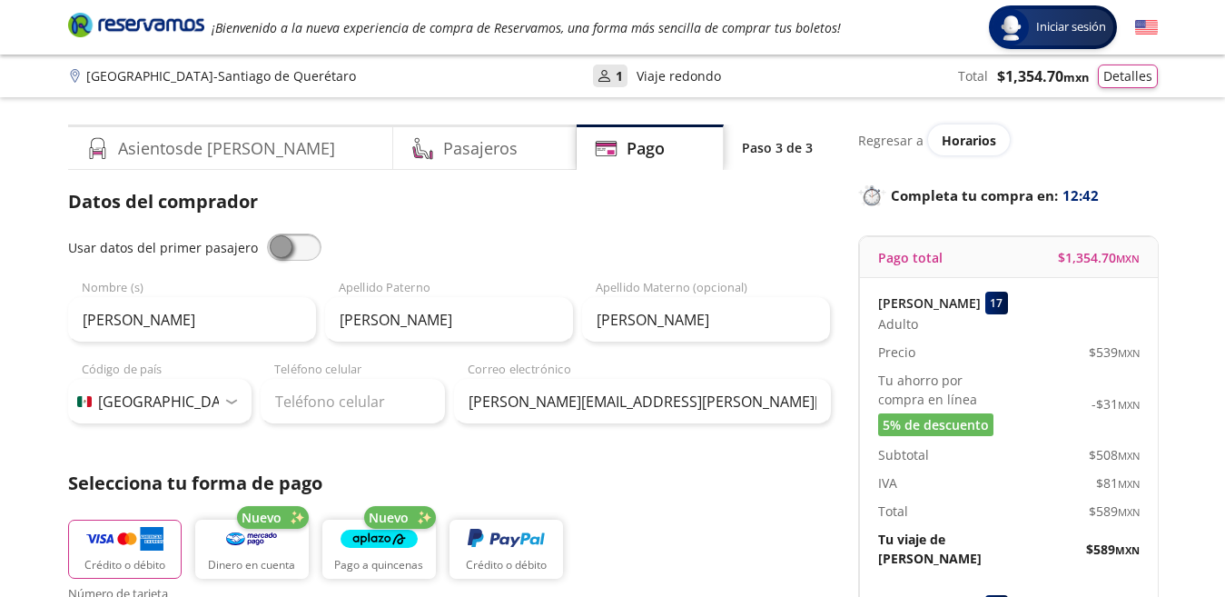
click at [741, 498] on div "Selecciona tu forma de pago Crédito o débito Nuevo Dinero en cuenta Nuevo Pago …" at bounding box center [449, 528] width 763 height 118
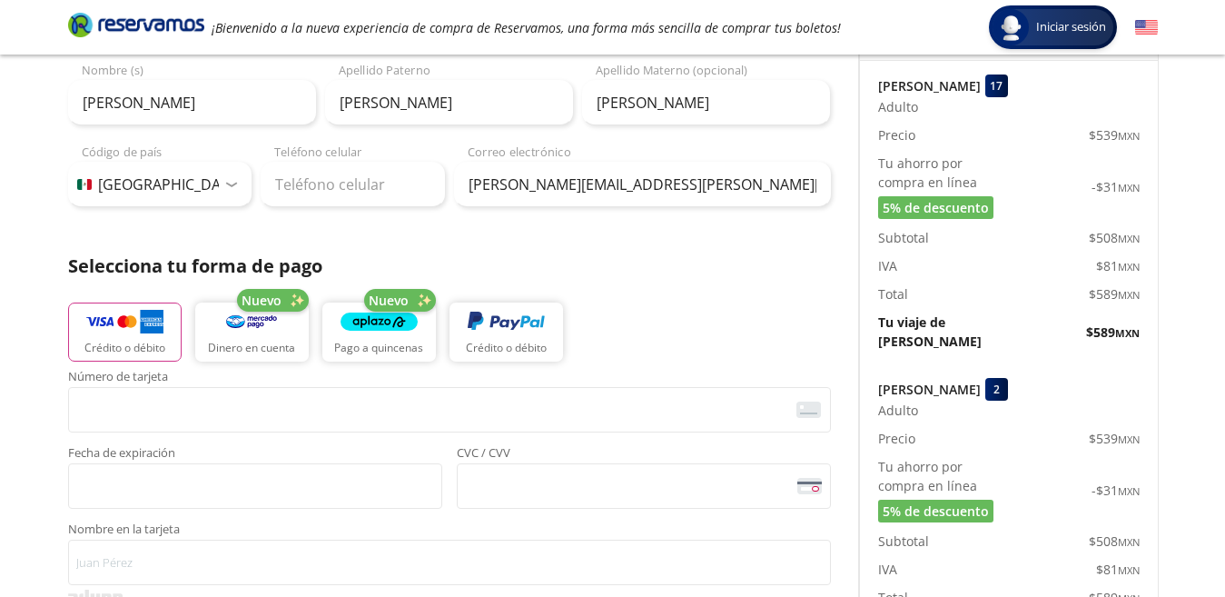
scroll to position [246, 0]
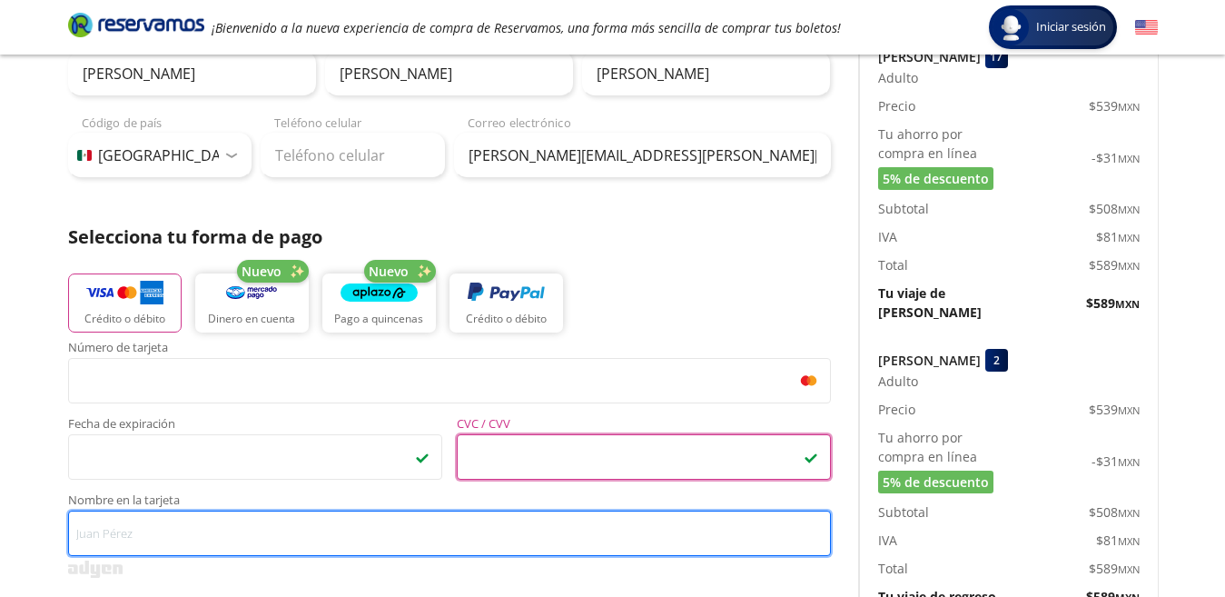
click at [308, 542] on input "Nombre en la tarjeta" at bounding box center [449, 532] width 763 height 45
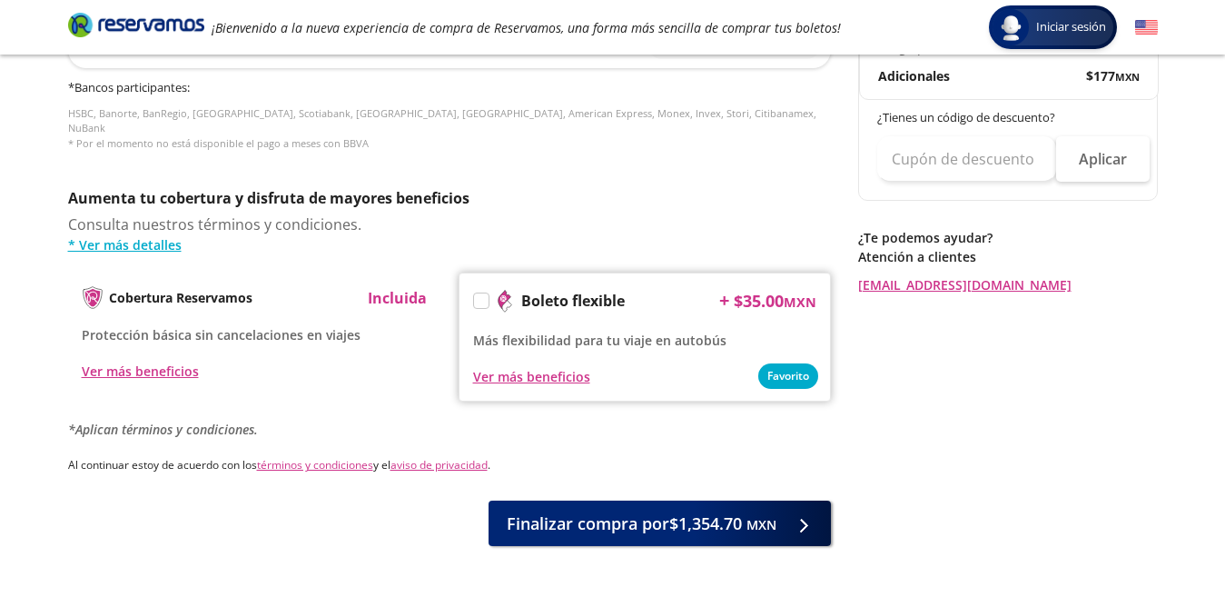
scroll to position [845, 0]
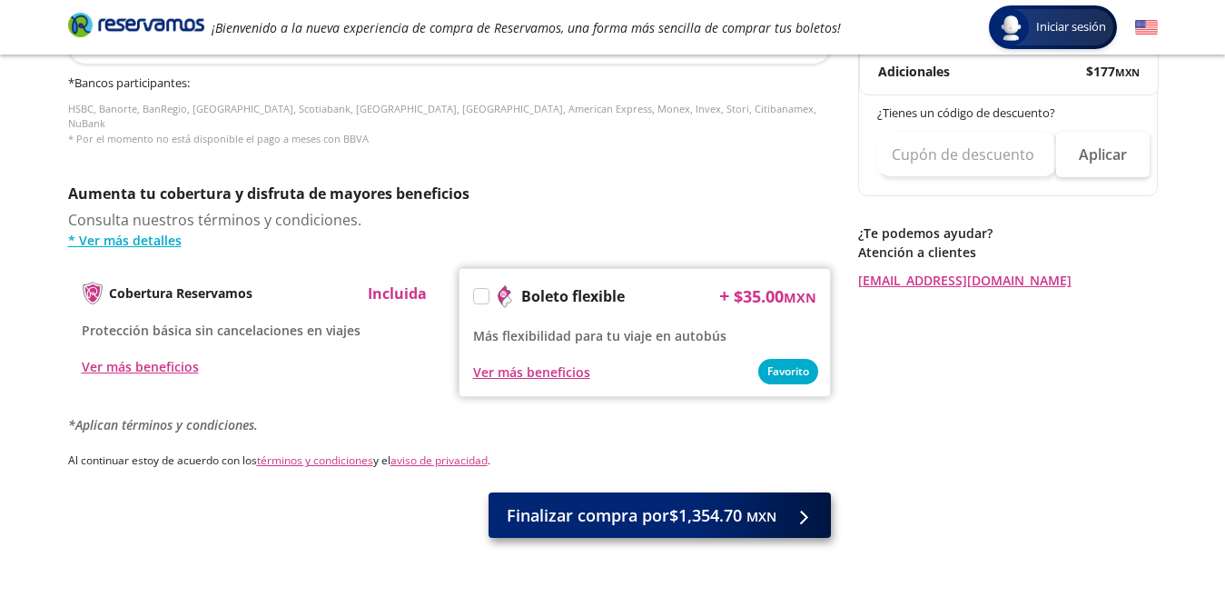
type input "[PERSON_NAME] [PERSON_NAME]"
click at [707, 504] on span "Finalizar compra por $1,354.70 MXN" at bounding box center [642, 515] width 270 height 25
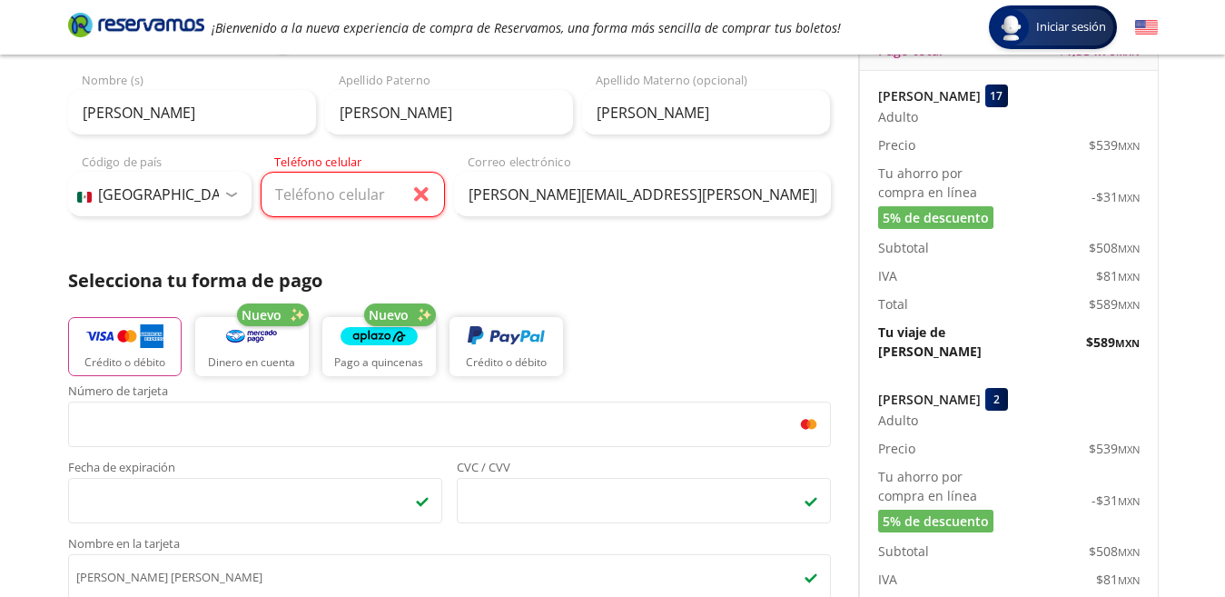
scroll to position [203, 0]
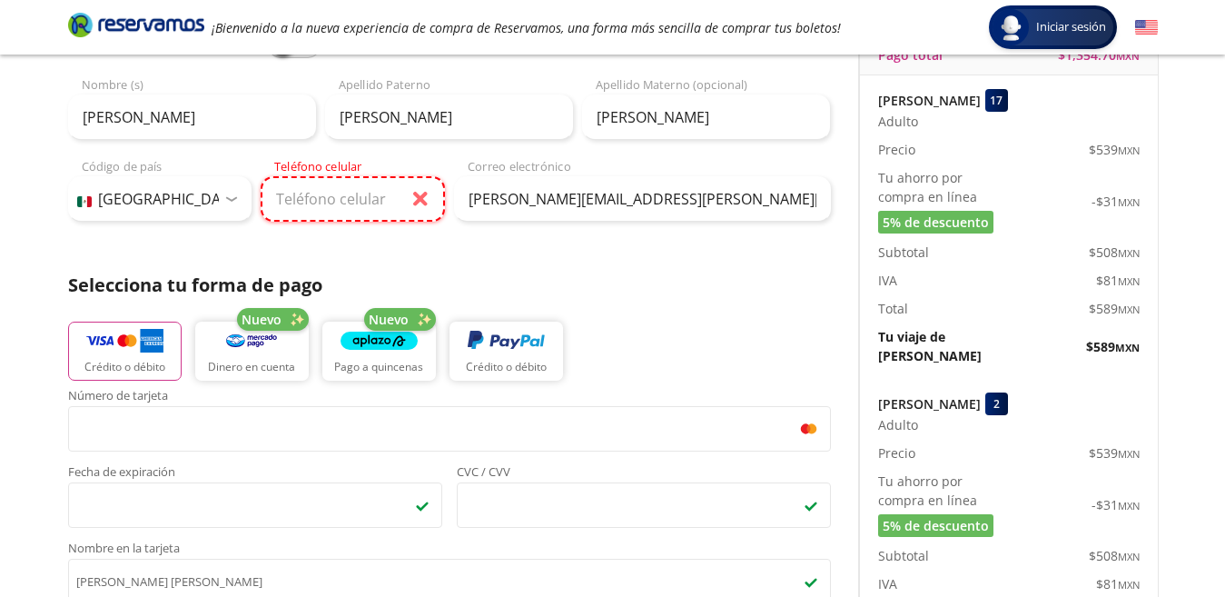
click at [363, 201] on input "Teléfono celular" at bounding box center [353, 198] width 184 height 45
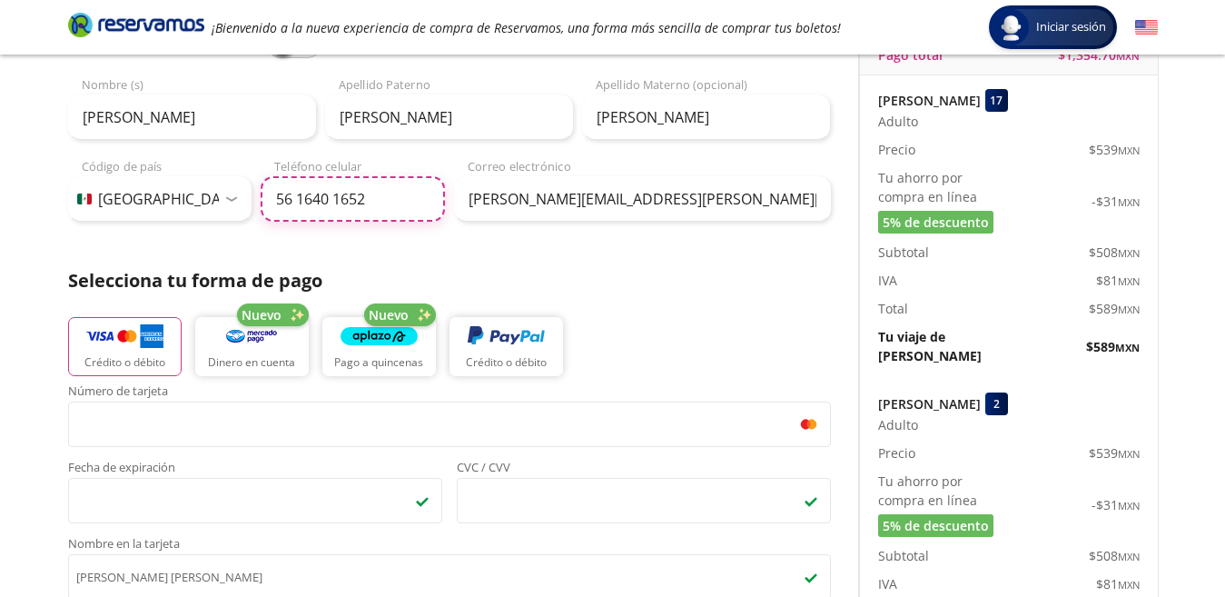
type input "56 1640 1652"
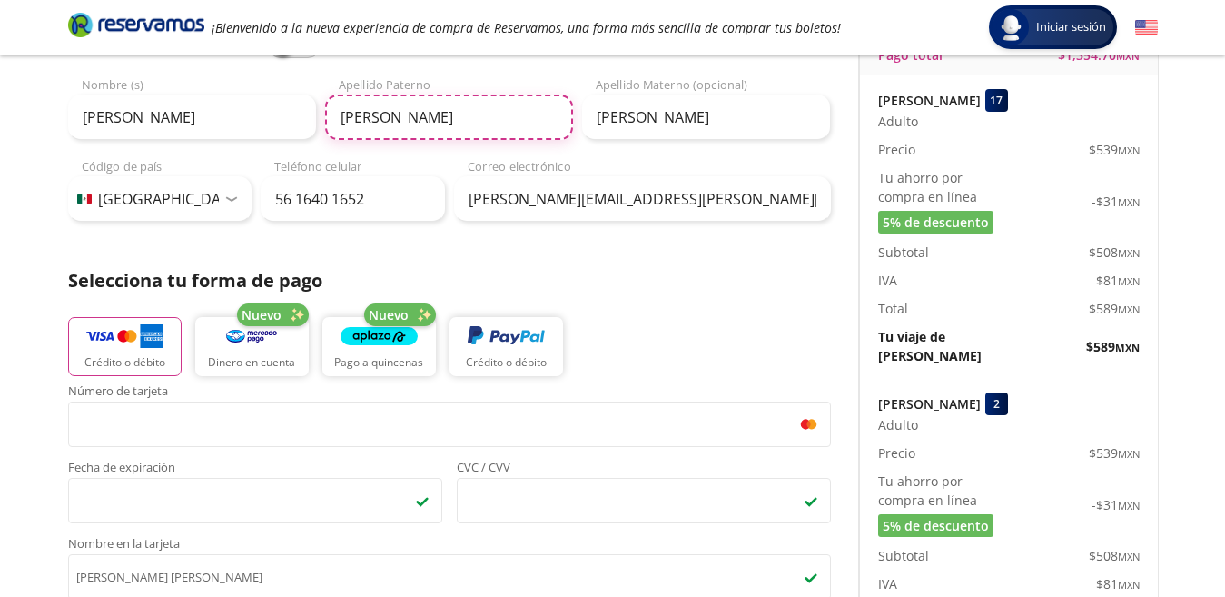
click at [472, 122] on input "[PERSON_NAME]" at bounding box center [449, 116] width 248 height 45
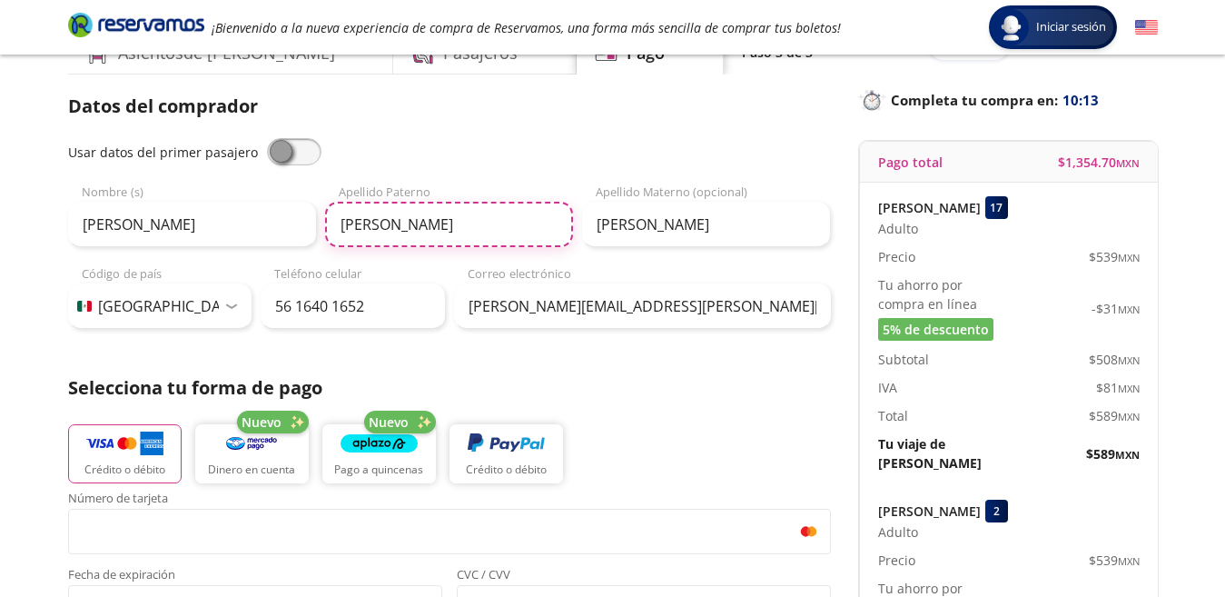
scroll to position [87, 0]
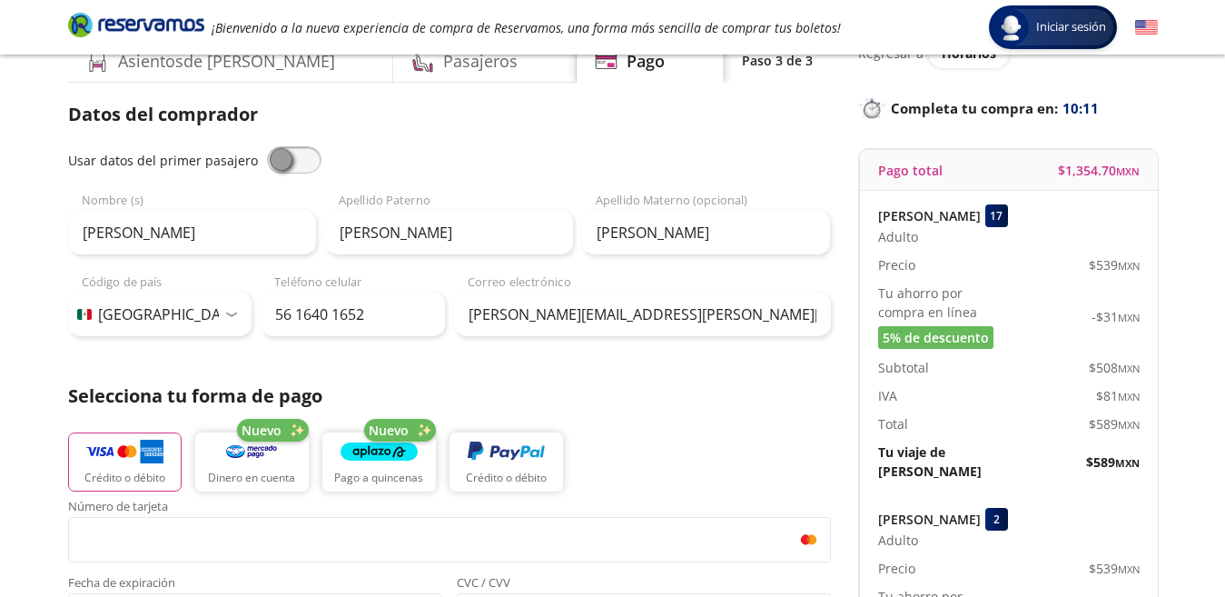
click at [287, 163] on span at bounding box center [294, 159] width 54 height 27
click at [267, 146] on input "checkbox" at bounding box center [267, 146] width 0 height 0
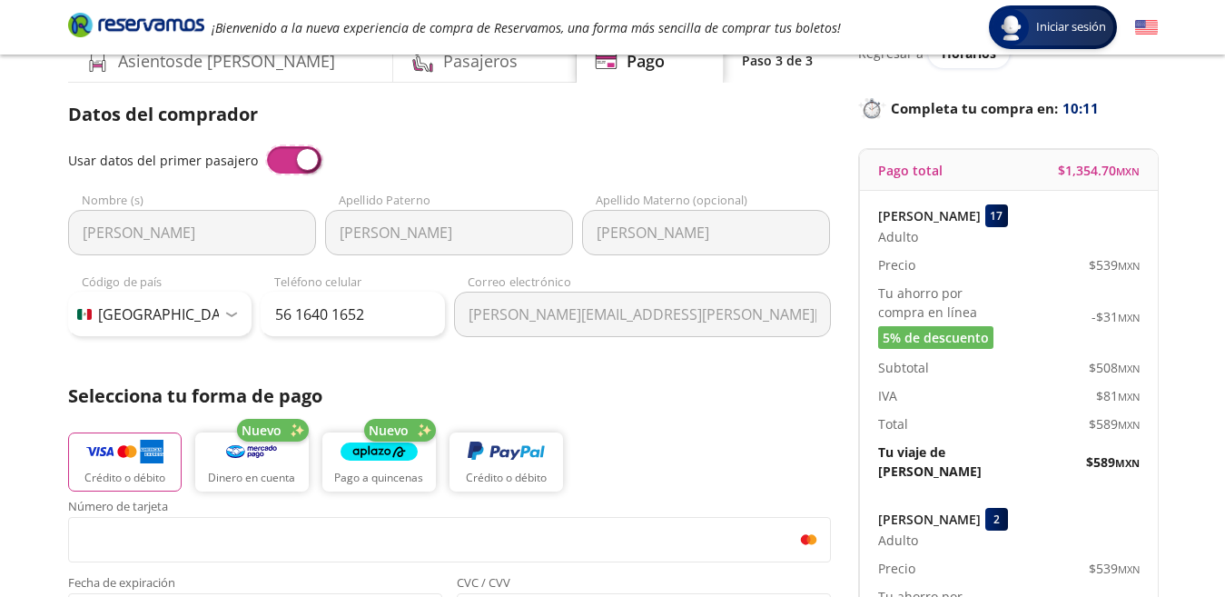
type input "[PERSON_NAME]"
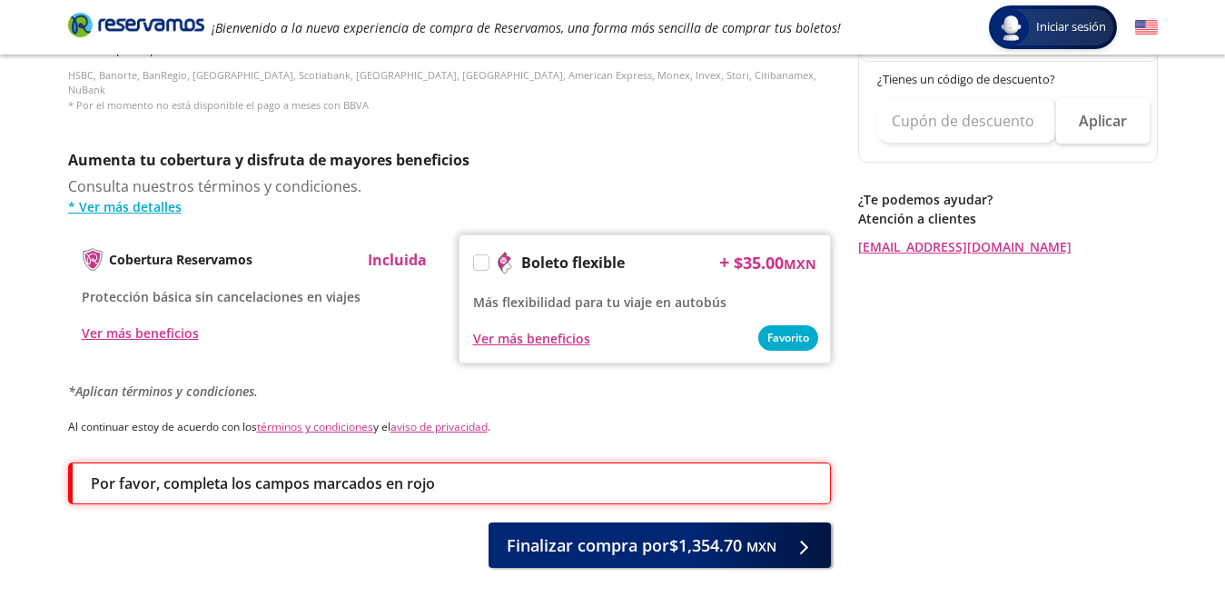
scroll to position [889, 0]
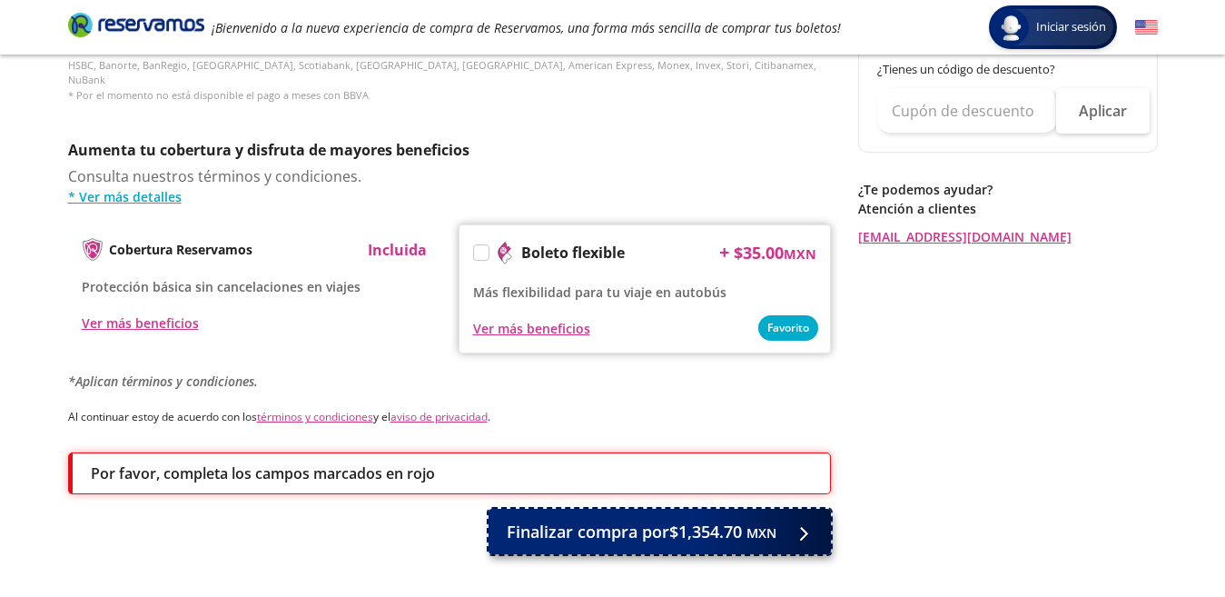
click at [672, 527] on span "Finalizar compra por $1,354.70 MXN" at bounding box center [642, 531] width 270 height 25
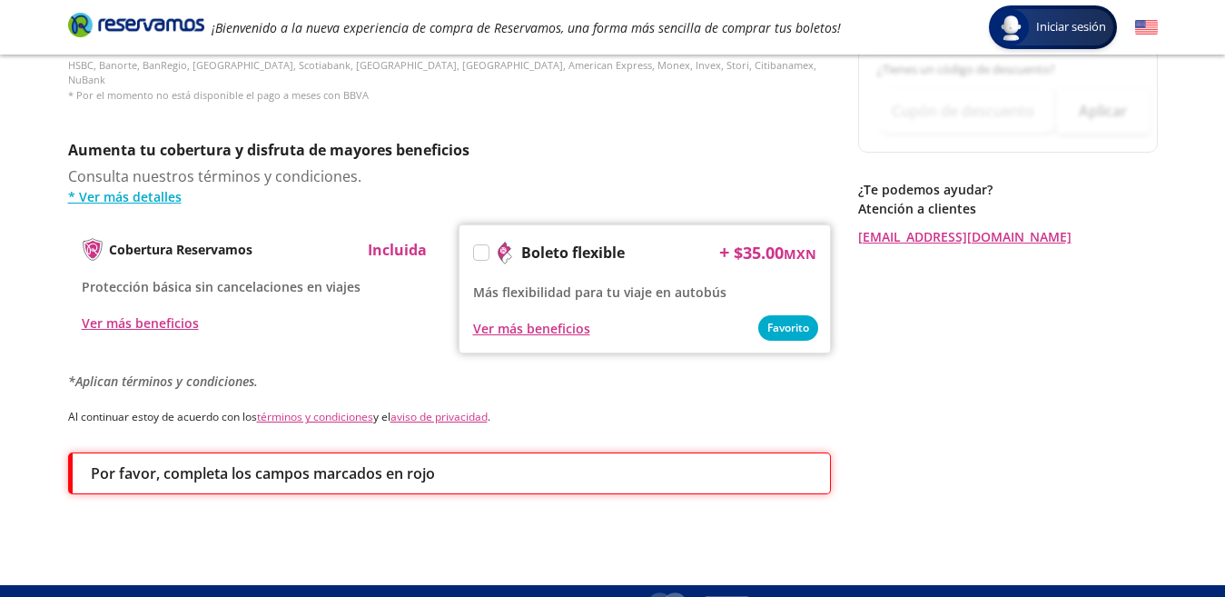
scroll to position [0, 0]
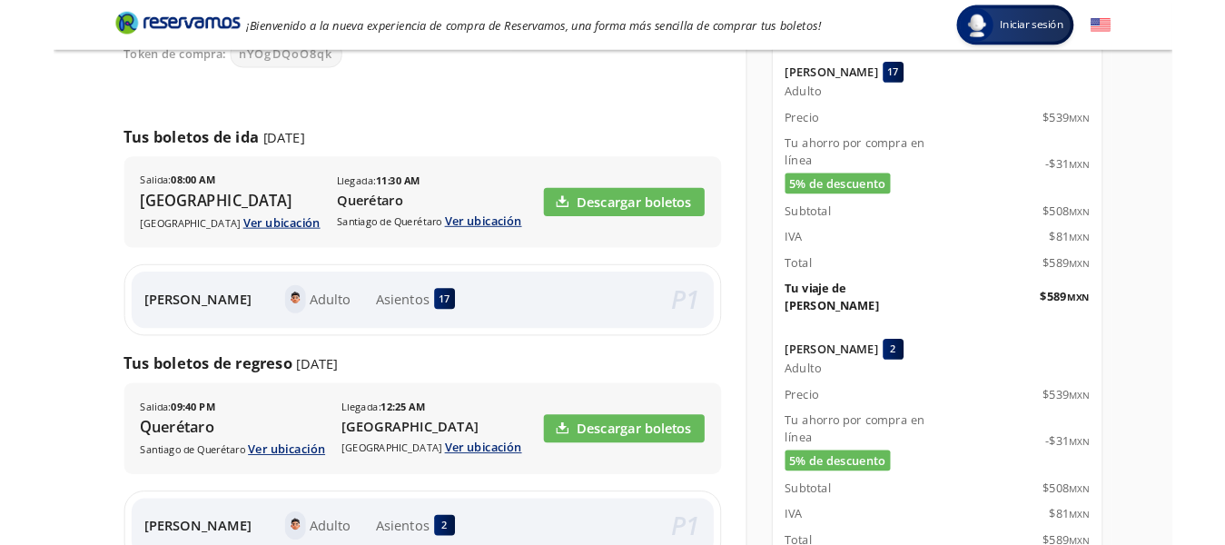
scroll to position [217, 0]
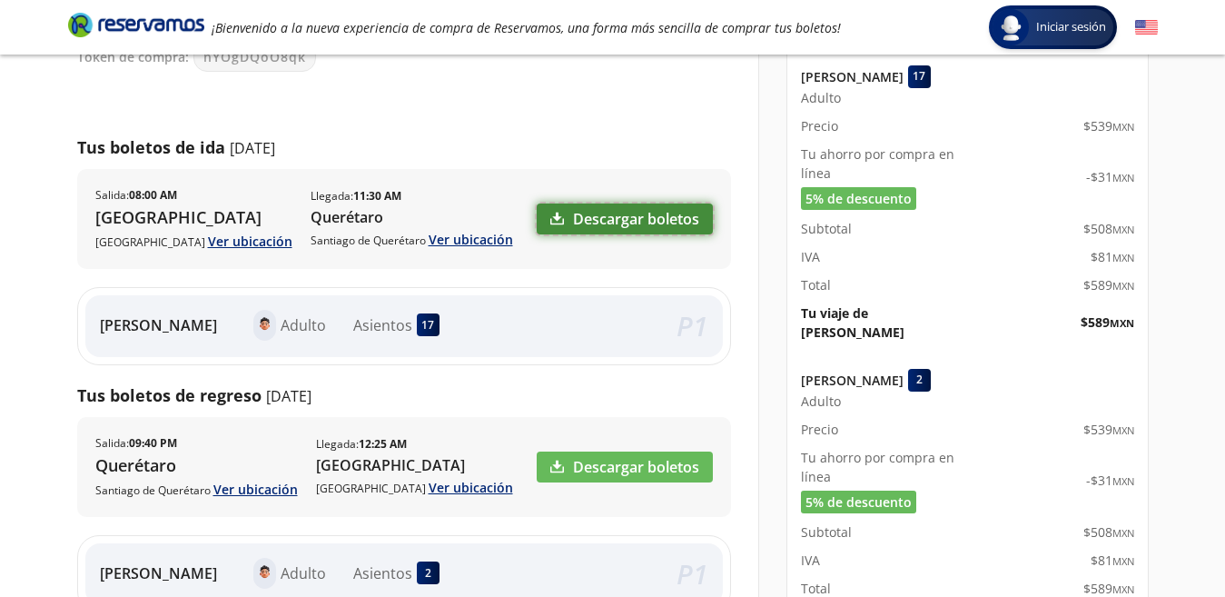
click at [637, 212] on link "Descargar boletos" at bounding box center [625, 218] width 176 height 31
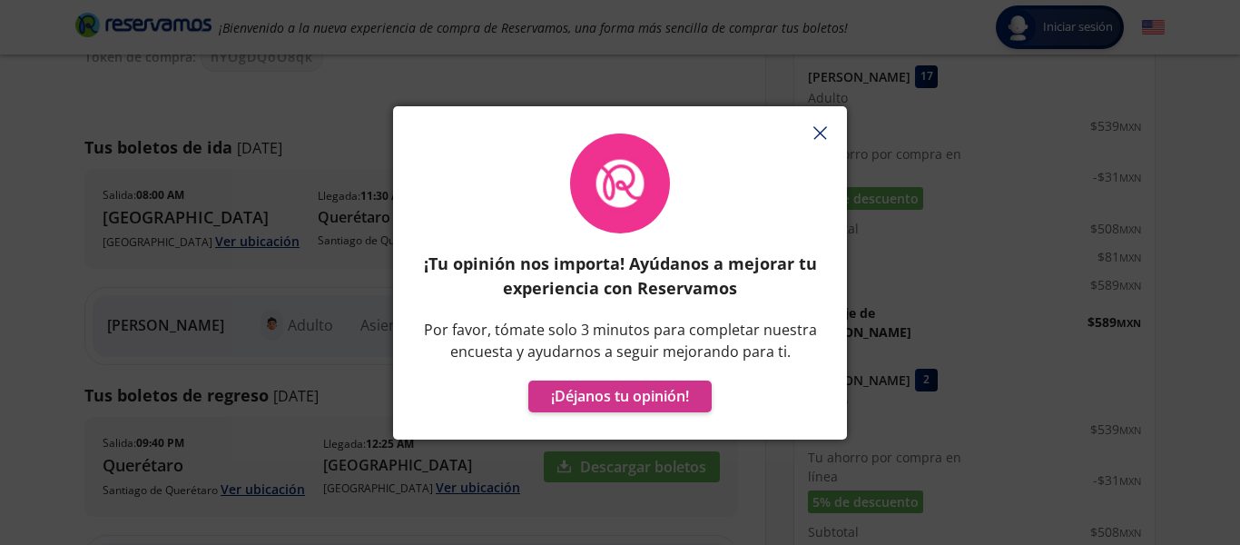
click at [821, 134] on line "button" at bounding box center [820, 133] width 12 height 12
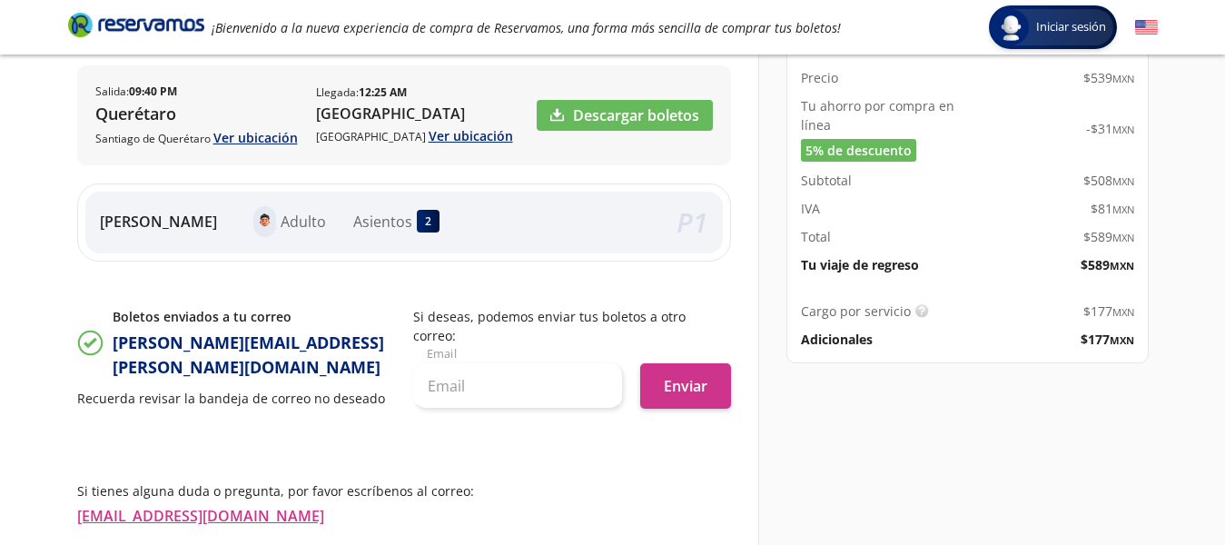
scroll to position [570, 0]
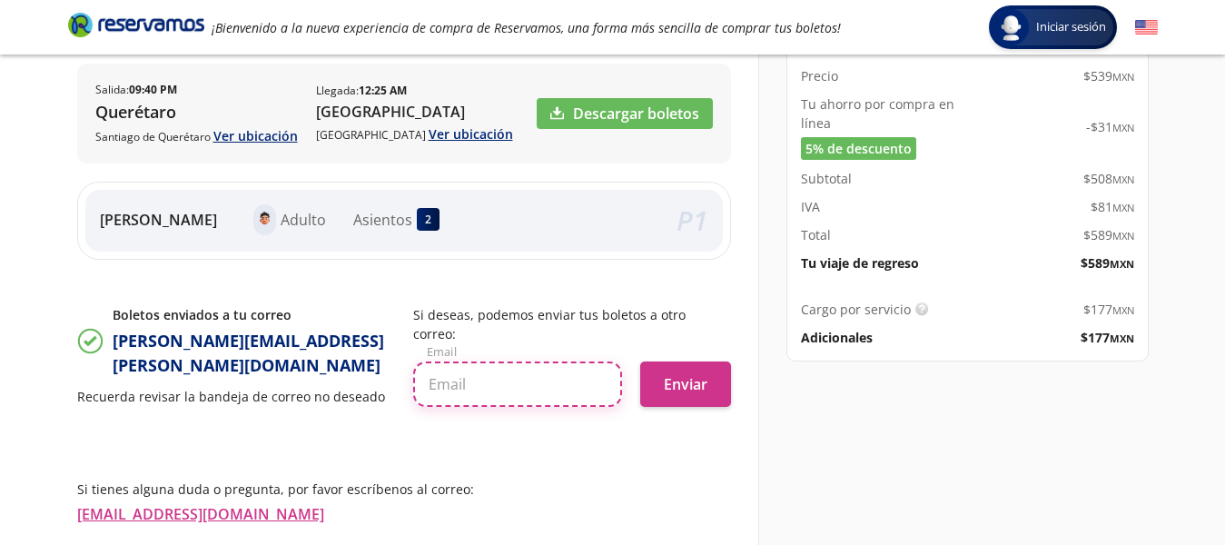
click at [545, 378] on input "text" at bounding box center [517, 383] width 209 height 45
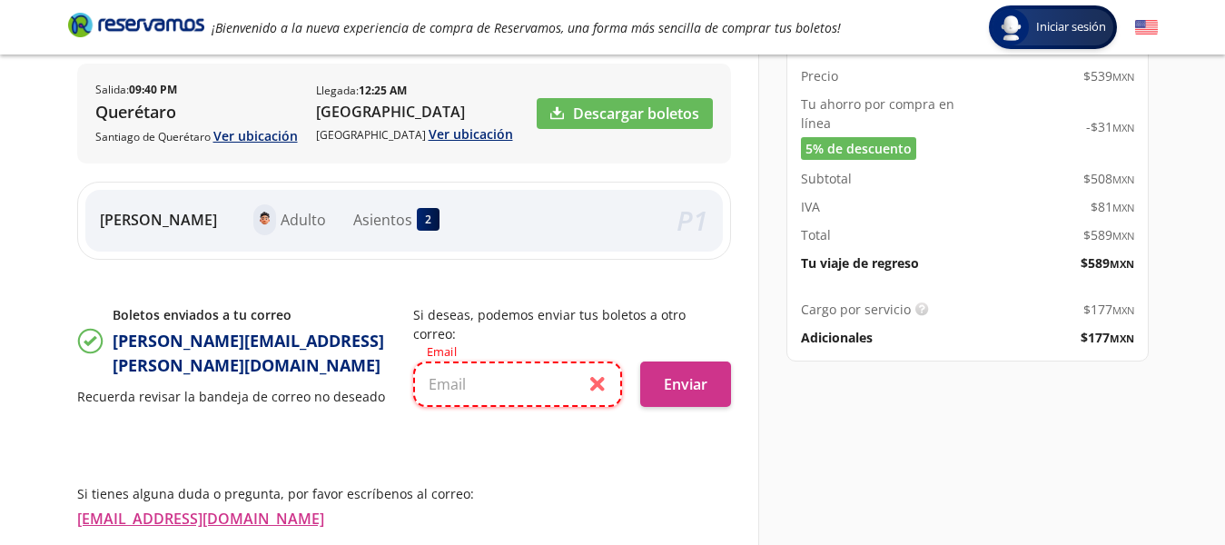
paste input "[EMAIL_ADDRESS][DOMAIN_NAME]"
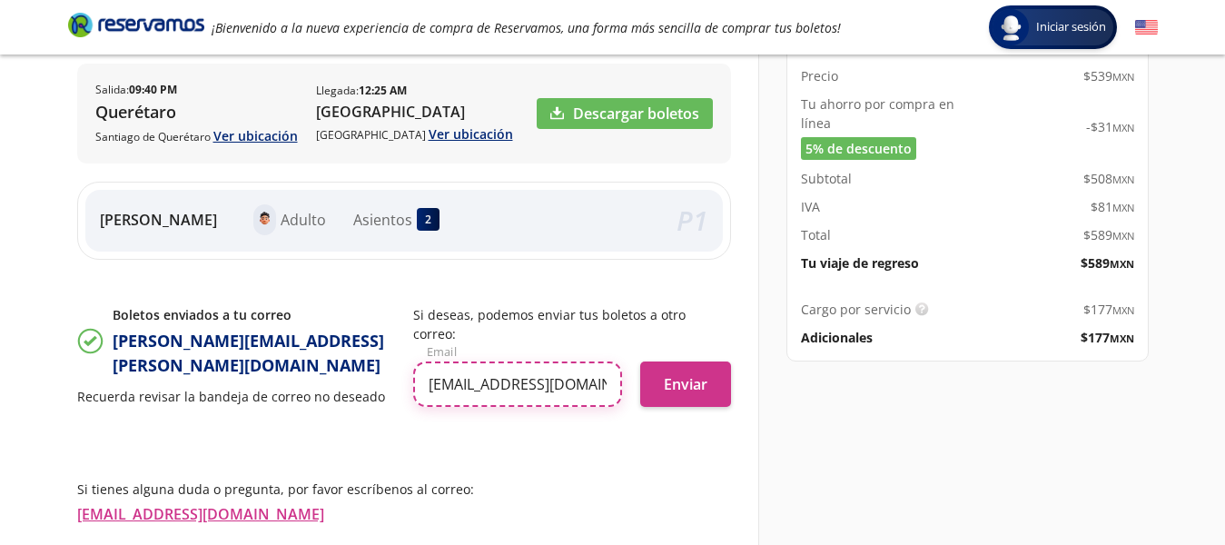
scroll to position [0, 11]
type input "[EMAIL_ADDRESS][DOMAIN_NAME]"
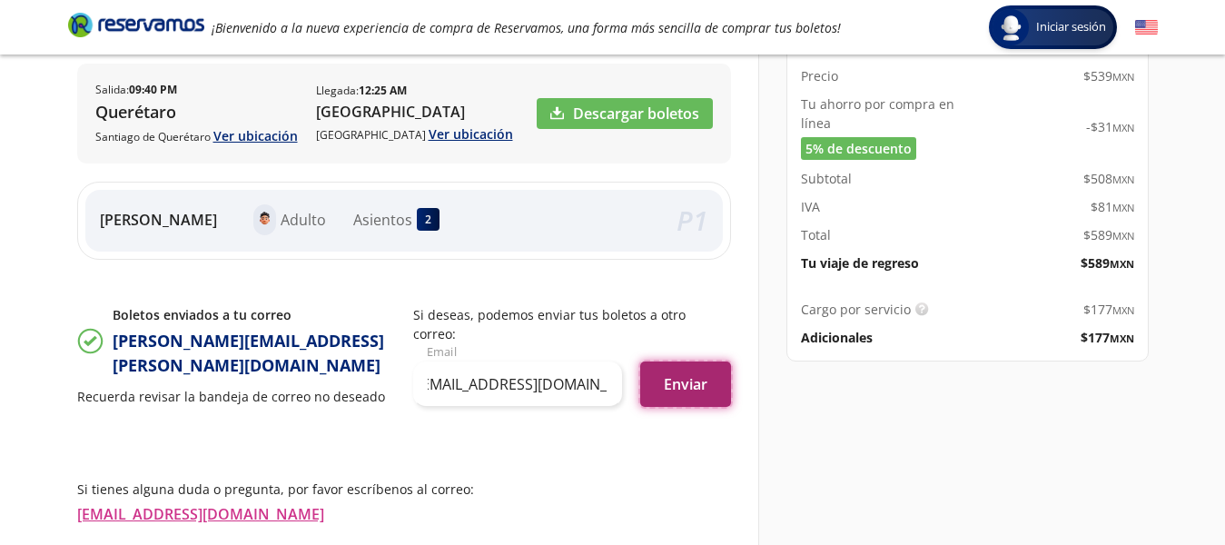
click at [667, 386] on button "Enviar" at bounding box center [685, 383] width 91 height 45
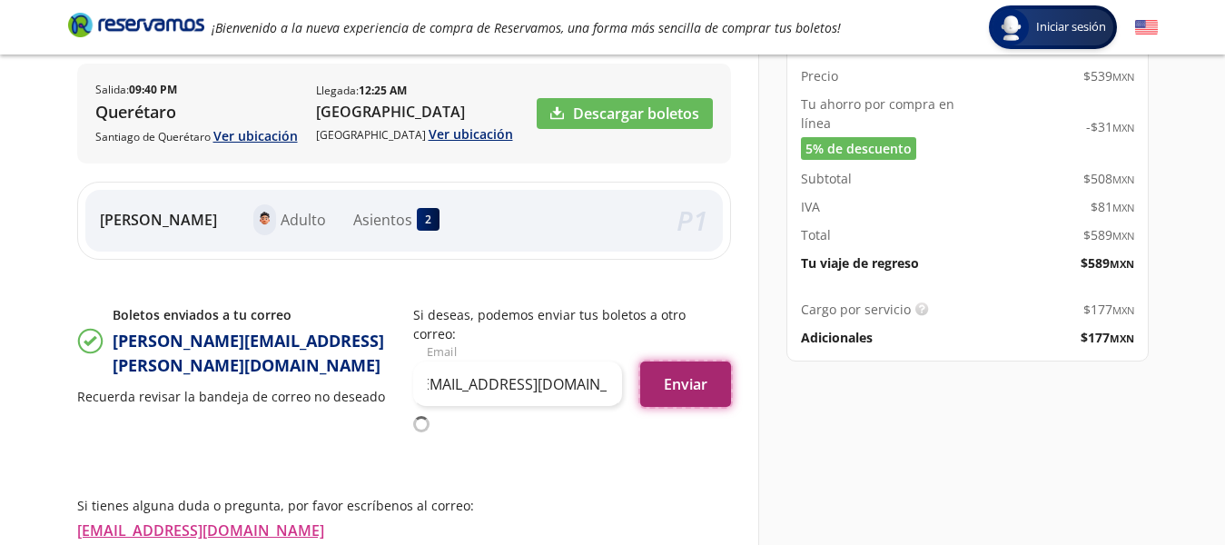
scroll to position [0, 0]
